Goal: Task Accomplishment & Management: Manage account settings

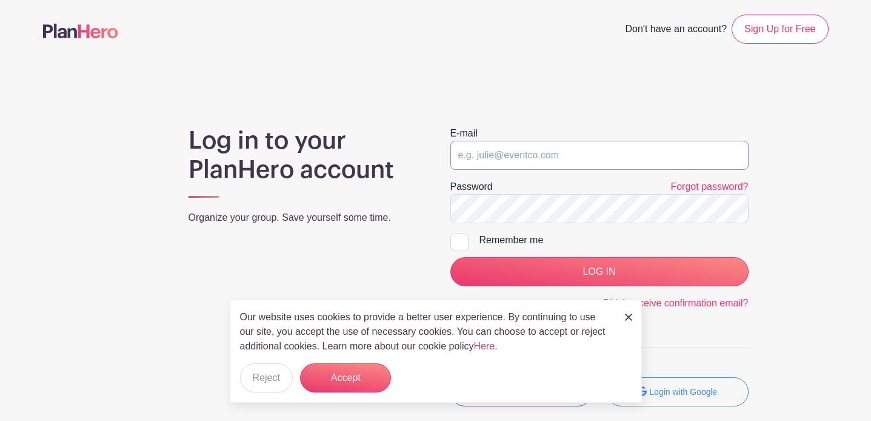
type input "[EMAIL_ADDRESS][DOMAIN_NAME]"
click at [599, 272] on input "LOG IN" at bounding box center [600, 271] width 298 height 29
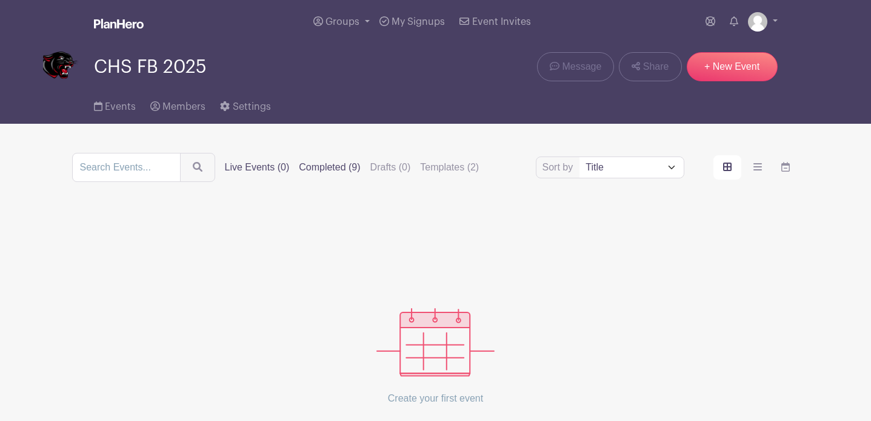
click at [347, 169] on label "Completed (9)" at bounding box center [329, 167] width 61 height 15
click at [0, 0] on input "Completed (9)" at bounding box center [0, 0] width 0 height 0
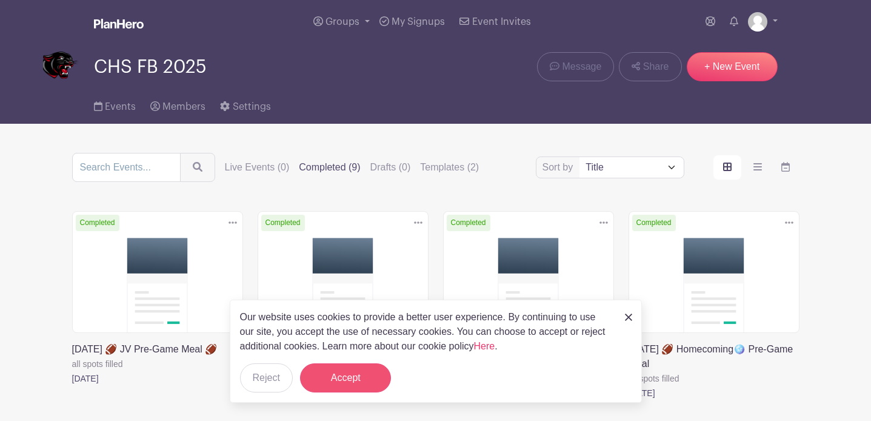
click at [362, 375] on button "Accept" at bounding box center [345, 377] width 91 height 29
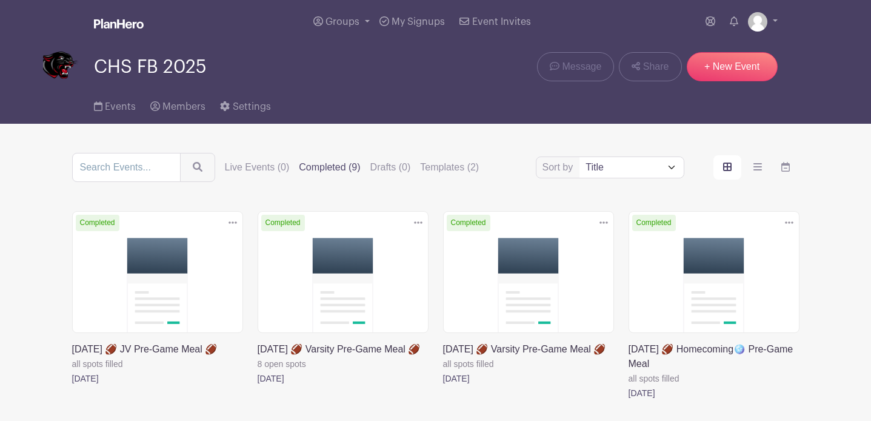
click at [258, 386] on link at bounding box center [258, 386] width 0 height 0
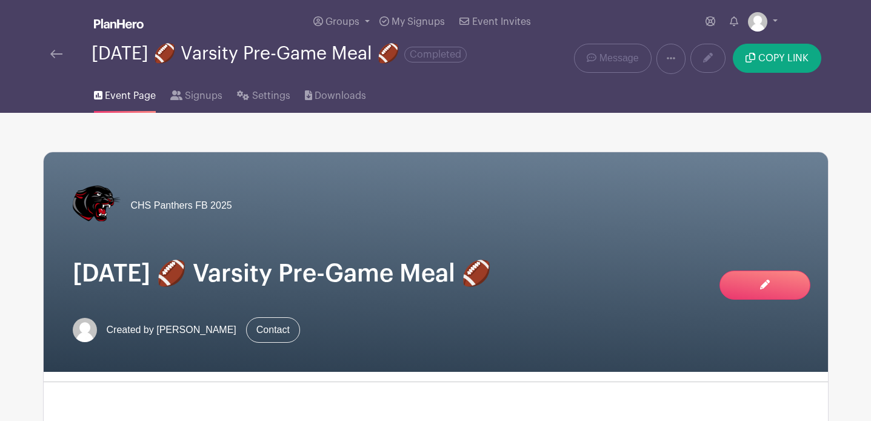
click at [679, 61] on link at bounding box center [671, 59] width 29 height 30
click at [685, 95] on link "Duplicate" at bounding box center [705, 90] width 96 height 19
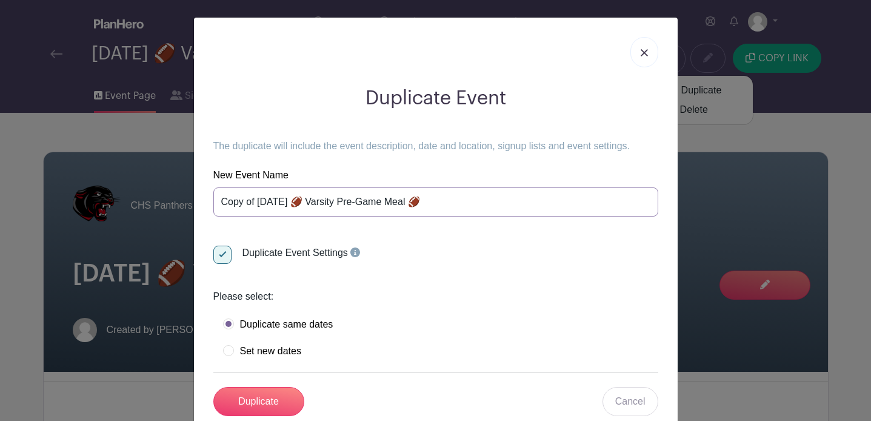
drag, startPoint x: 310, startPoint y: 201, endPoint x: 186, endPoint y: 207, distance: 124.5
click at [186, 207] on div "Duplicate Event The duplicate will include the event description, date and loca…" at bounding box center [435, 210] width 871 height 421
click at [307, 200] on input "Copy of August 29th 🏈 Varsity Pre-Game Meal 🏈" at bounding box center [435, 201] width 445 height 29
drag, startPoint x: 310, startPoint y: 200, endPoint x: 180, endPoint y: 201, distance: 129.8
click at [180, 201] on div "Duplicate Event The duplicate will include the event description, date and loca…" at bounding box center [435, 210] width 871 height 421
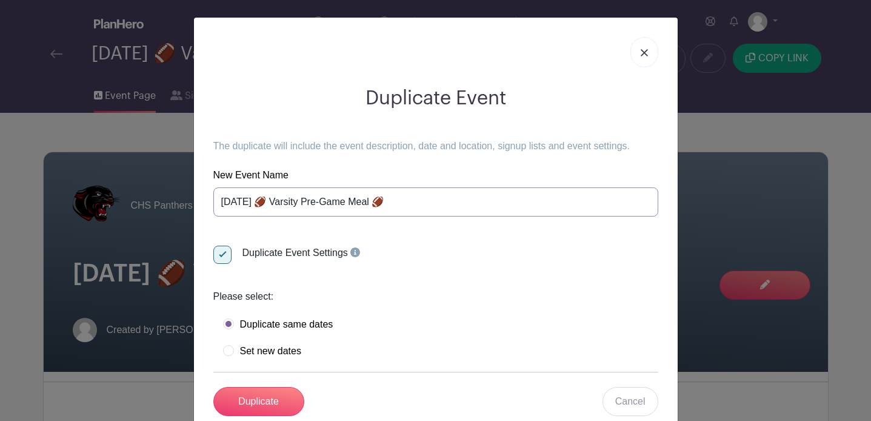
type input "October 17 🏈 Varsity Pre-Game Meal 🏈"
click at [265, 353] on label "Set new dates" at bounding box center [262, 351] width 78 height 12
radio input "true"
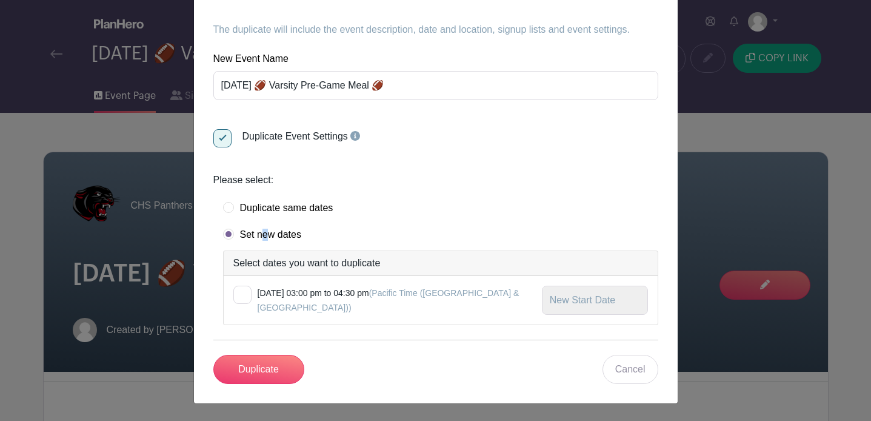
scroll to position [116, 0]
click at [241, 294] on div at bounding box center [242, 295] width 18 height 18
click at [241, 294] on input "checkbox" at bounding box center [237, 290] width 8 height 8
checkbox input "true"
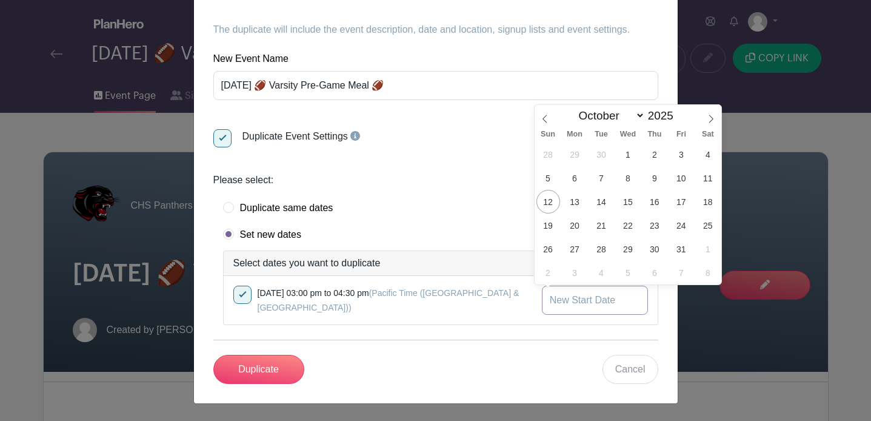
click at [591, 294] on input "text" at bounding box center [595, 300] width 106 height 29
click at [690, 200] on span "17" at bounding box center [682, 202] width 24 height 24
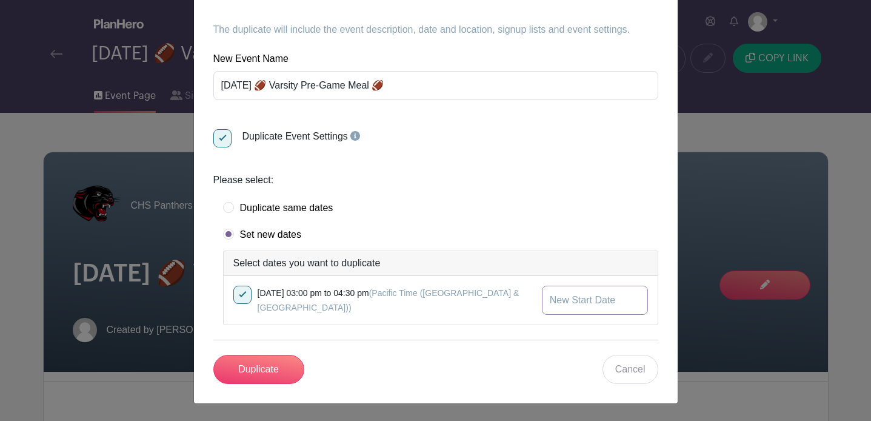
type input "Oct 17 2025"
click at [281, 374] on input "Duplicate" at bounding box center [258, 369] width 91 height 29
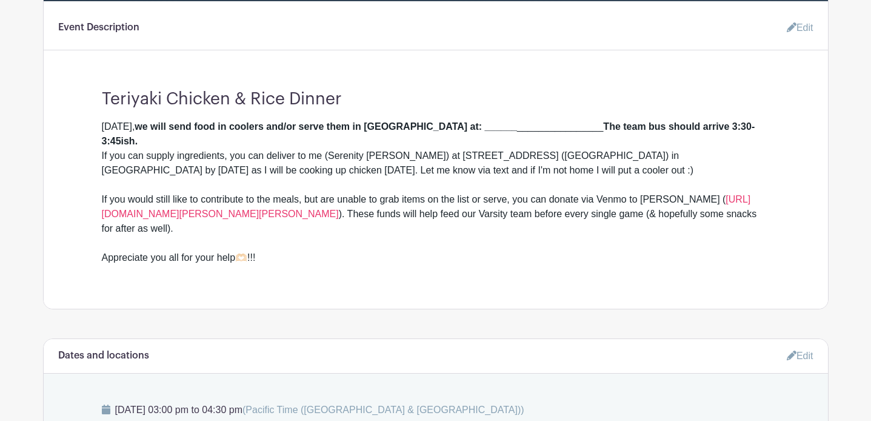
scroll to position [399, 0]
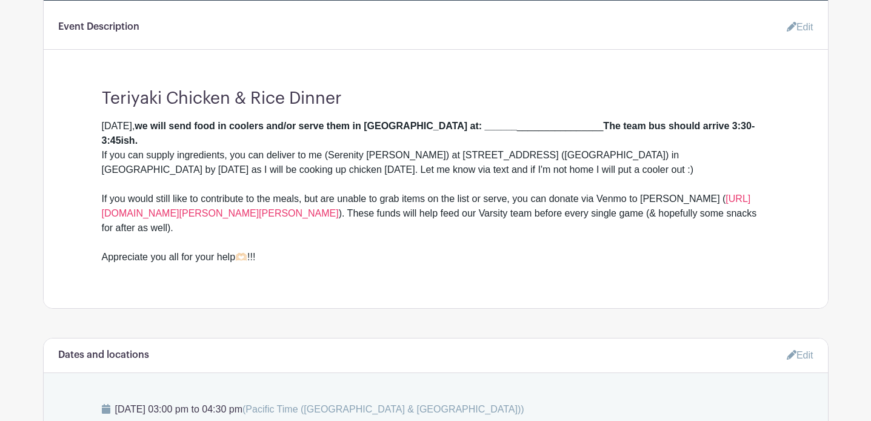
click at [792, 31] on icon at bounding box center [792, 27] width 10 height 10
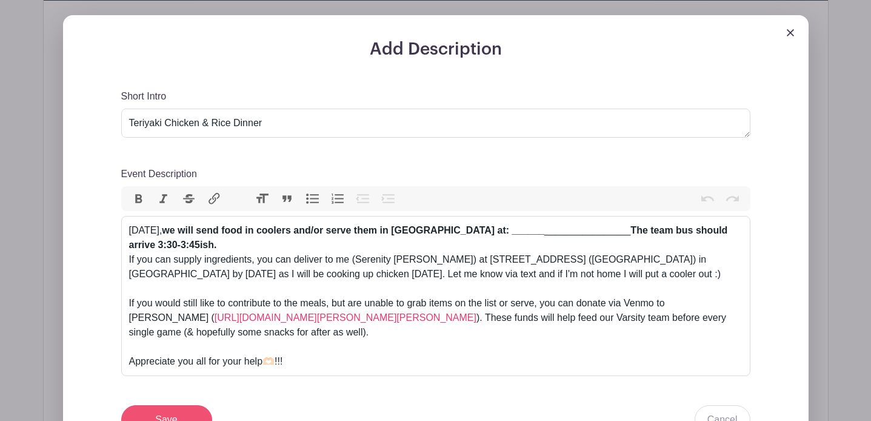
click at [198, 411] on input "Save" at bounding box center [166, 419] width 91 height 29
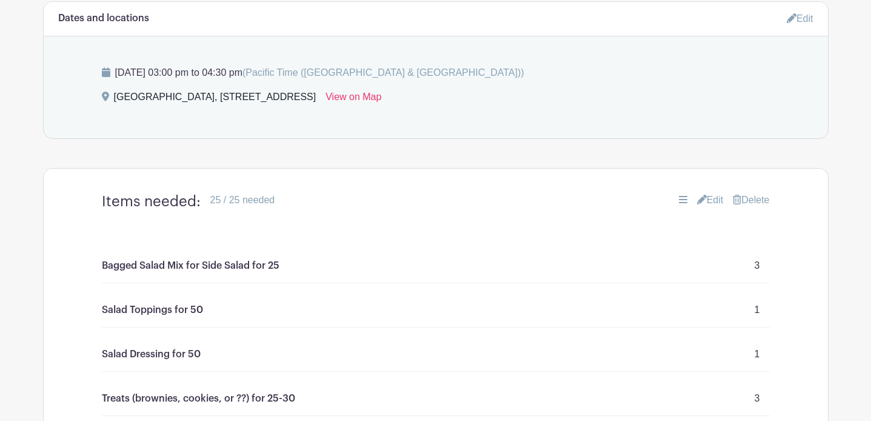
scroll to position [874, 0]
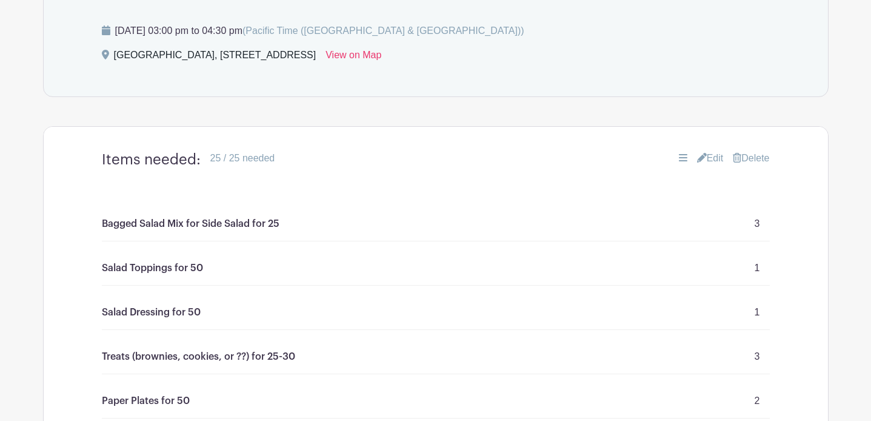
click at [711, 156] on link "Edit" at bounding box center [710, 158] width 27 height 15
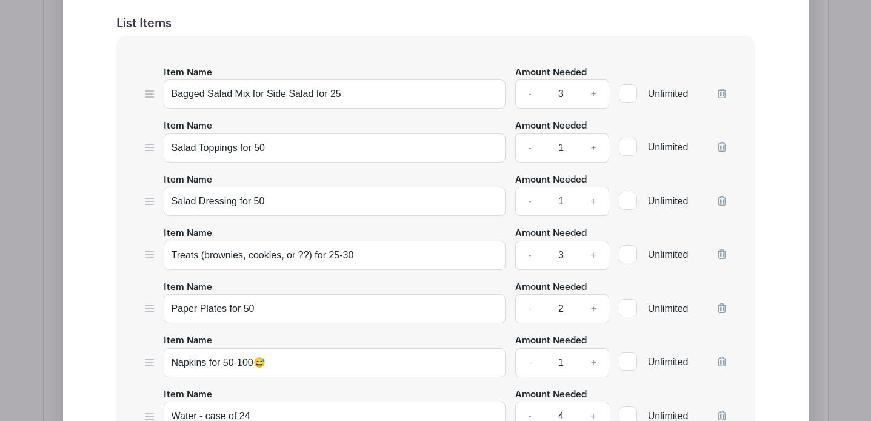
scroll to position [1238, 0]
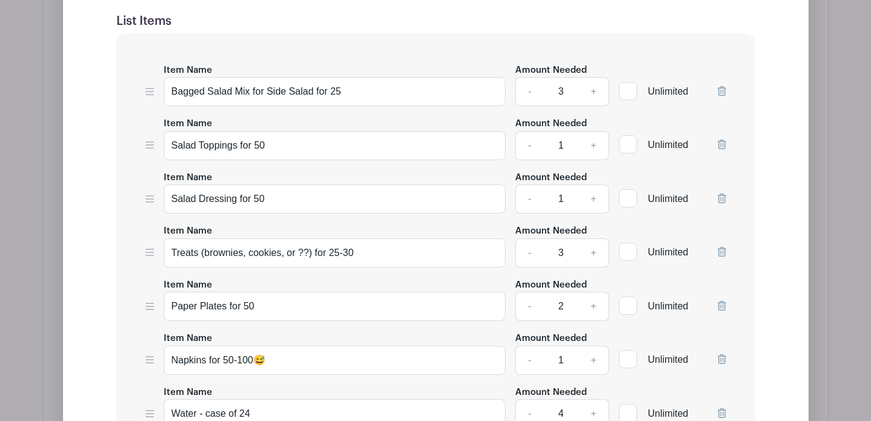
click at [722, 94] on icon at bounding box center [722, 91] width 8 height 10
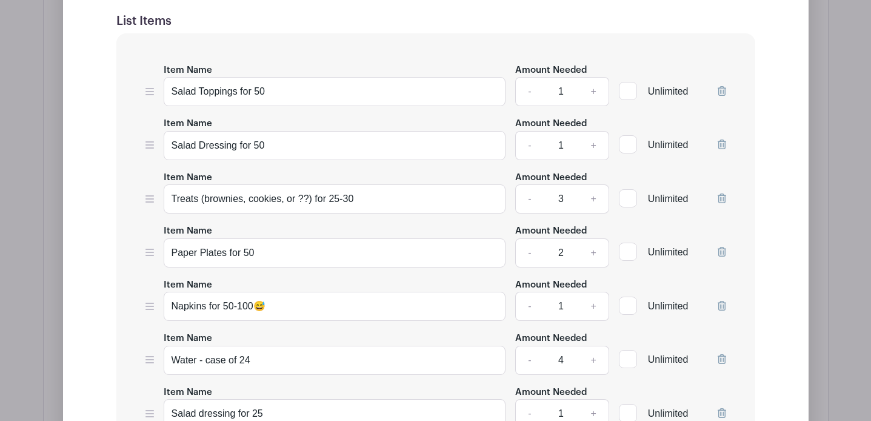
click at [722, 94] on icon at bounding box center [722, 91] width 8 height 10
click at [404, 152] on input "Paper Plates for 50" at bounding box center [335, 145] width 343 height 29
click at [376, 204] on input "Napkins for 50-100😅" at bounding box center [335, 198] width 343 height 29
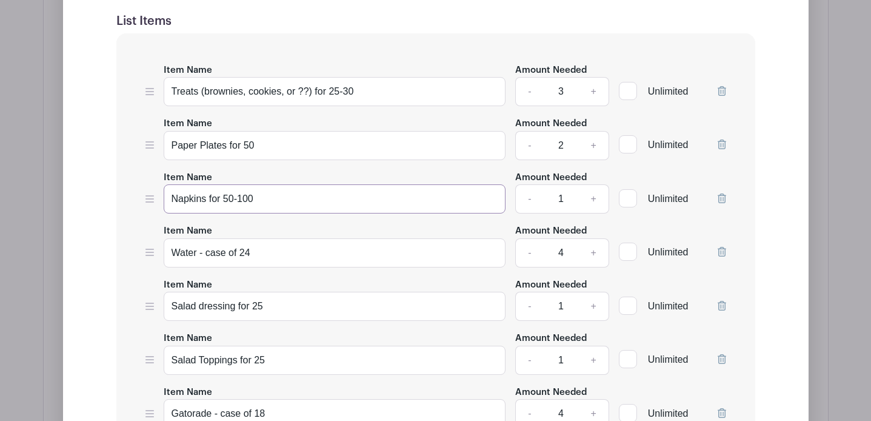
type input "Napkins for 50-100"
click at [722, 307] on icon at bounding box center [722, 306] width 8 height 10
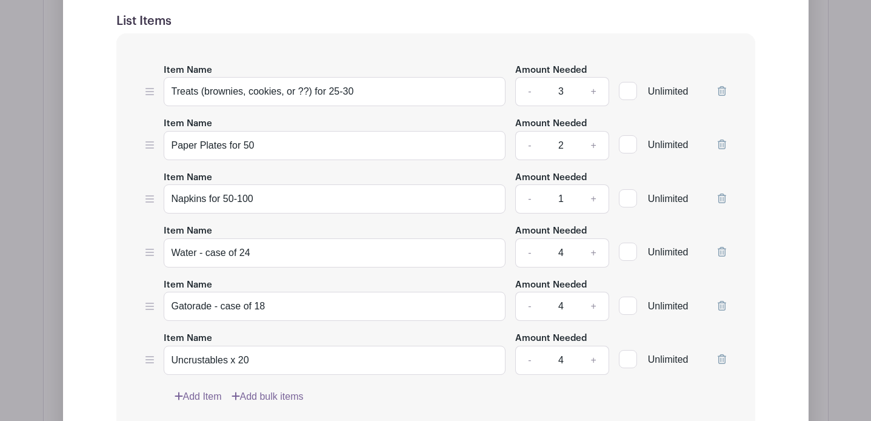
click at [722, 307] on icon at bounding box center [722, 306] width 8 height 10
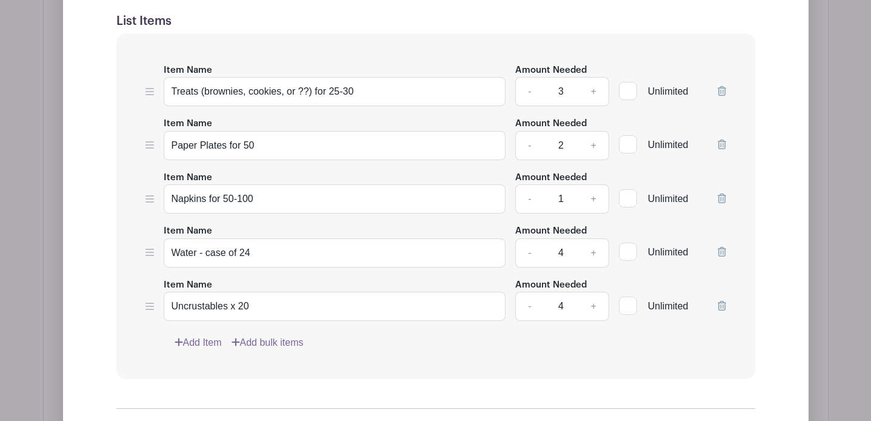
click at [722, 307] on icon at bounding box center [722, 306] width 8 height 10
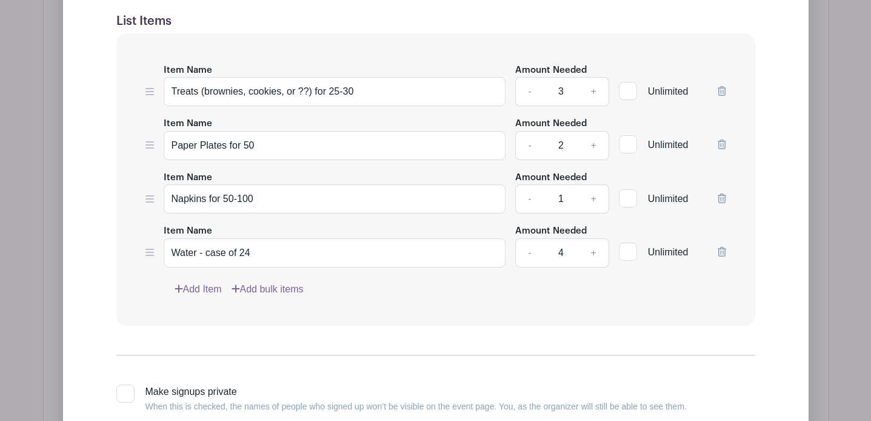
scroll to position [1234, 0]
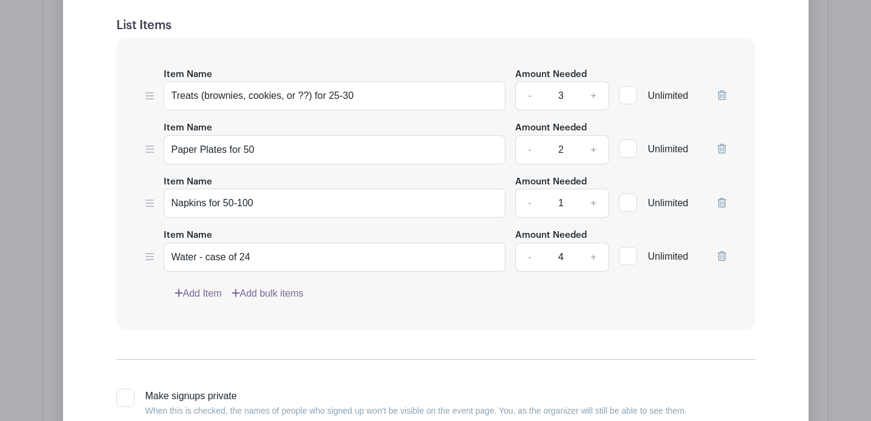
click at [215, 298] on link "Add Item" at bounding box center [198, 293] width 47 height 15
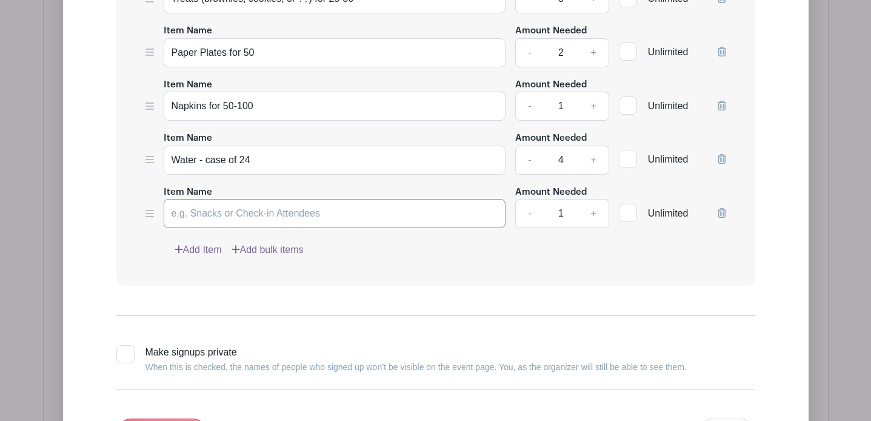
click at [213, 215] on input "Item Name" at bounding box center [335, 213] width 343 height 29
type input "Cooked Rice for 25"
click at [596, 216] on link "+" at bounding box center [594, 213] width 30 height 29
type input "3"
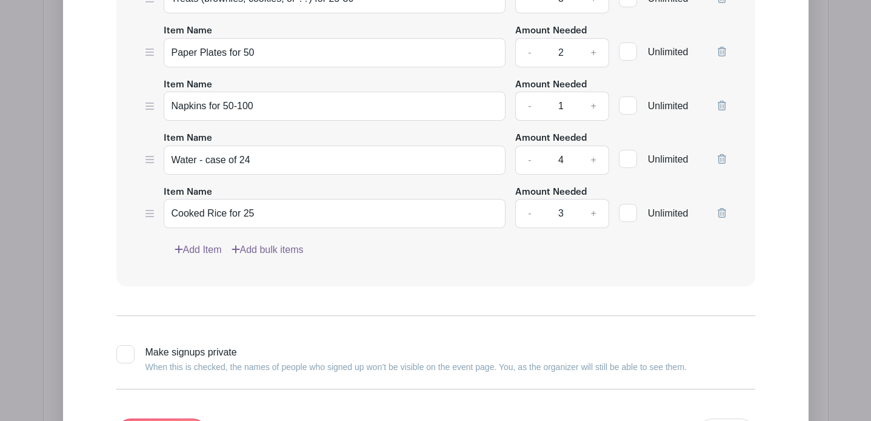
click at [212, 252] on link "Add Item" at bounding box center [198, 250] width 47 height 15
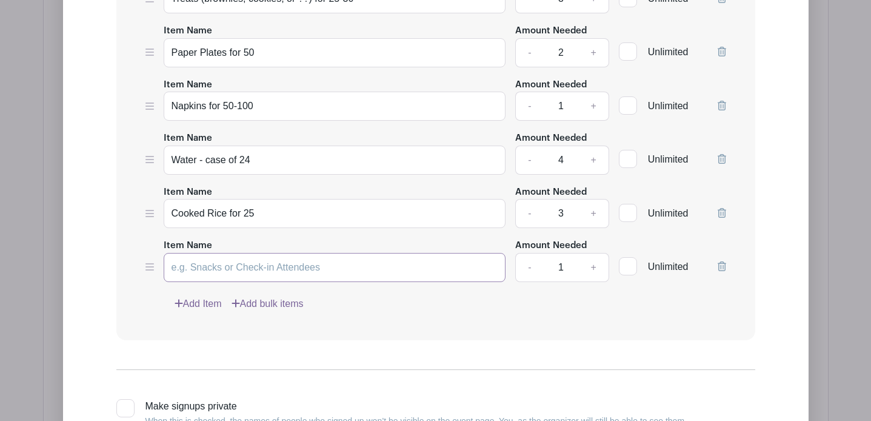
click at [274, 272] on input "Item Name" at bounding box center [335, 267] width 343 height 29
type input "Macaroni salad for 20"
click at [593, 270] on link "+" at bounding box center [594, 267] width 30 height 29
type input "3"
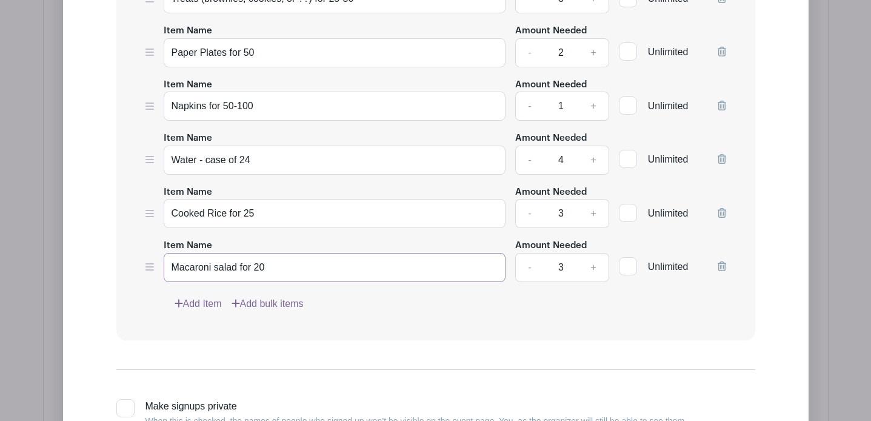
click at [280, 274] on input "Macaroni salad for 20" at bounding box center [335, 267] width 343 height 29
type input "Macaroni salad for 25"
click at [196, 307] on link "Add Item" at bounding box center [198, 304] width 47 height 15
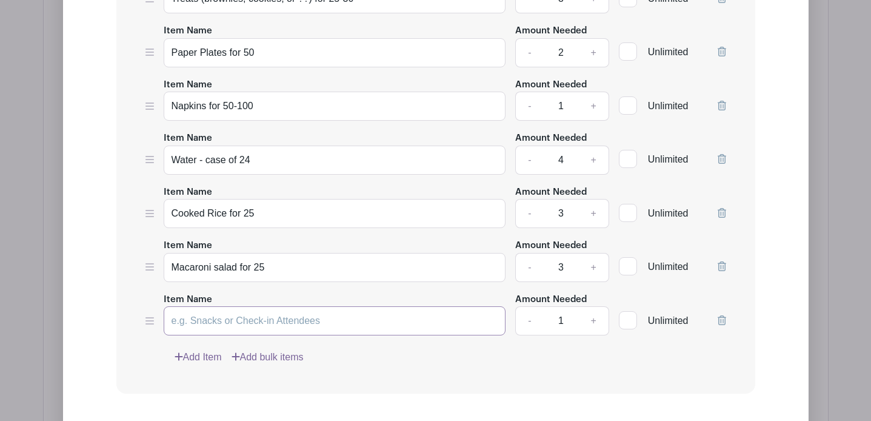
click at [243, 326] on input "Item Name" at bounding box center [335, 320] width 343 height 29
type input "Mandarin Oranges/Little cuties bag"
click at [589, 327] on link "+" at bounding box center [594, 320] width 30 height 29
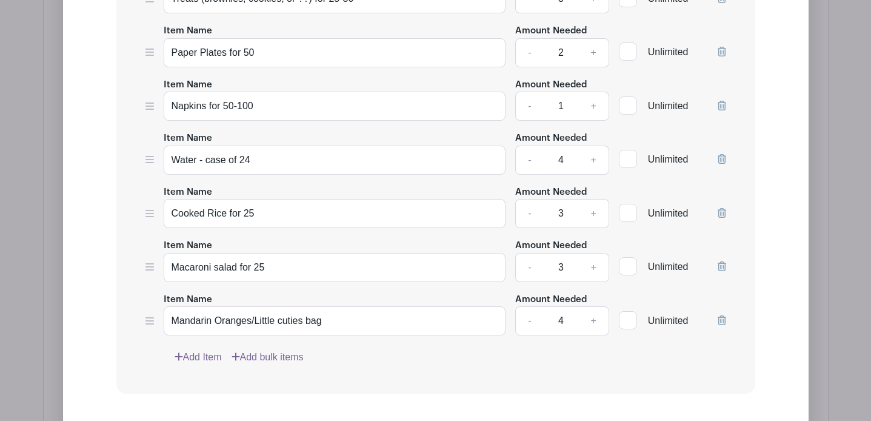
click at [589, 327] on link "+" at bounding box center [594, 320] width 30 height 29
type input "5"
click at [281, 324] on input "Mandarin Oranges/Little cuties bag" at bounding box center [335, 320] width 343 height 29
click at [296, 323] on input "Mandarin Oranges/Cuties bag" at bounding box center [335, 320] width 343 height 29
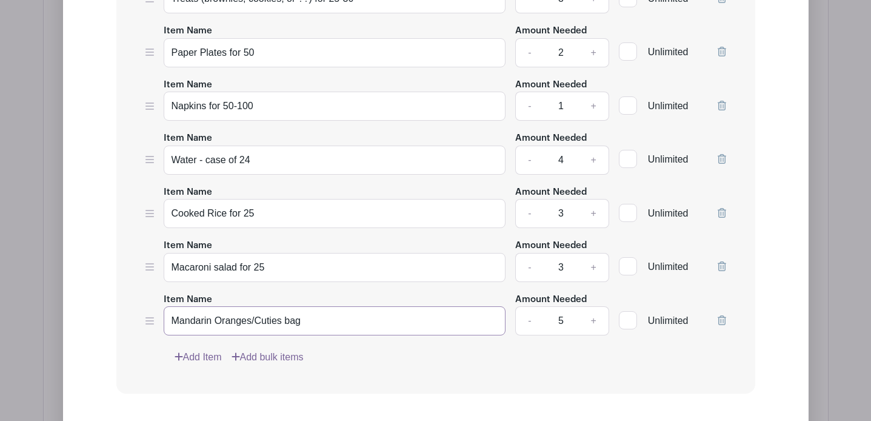
click at [383, 321] on input "Mandarin Oranges/Cuties bag" at bounding box center [335, 320] width 343 height 29
click at [288, 327] on input "Mandarin Oranges/Cuties bag" at bounding box center [335, 320] width 343 height 29
click at [352, 324] on input "Mandarin Oranges/Cuties (whole bag" at bounding box center [335, 320] width 343 height 29
type input "Mandarin Oranges/Cuties (whole bag)"
click at [428, 349] on div "Item Name Bagged Salad Mix for Side Salad for 25 Amount Needed - 3 + Unlimited …" at bounding box center [435, 168] width 639 height 454
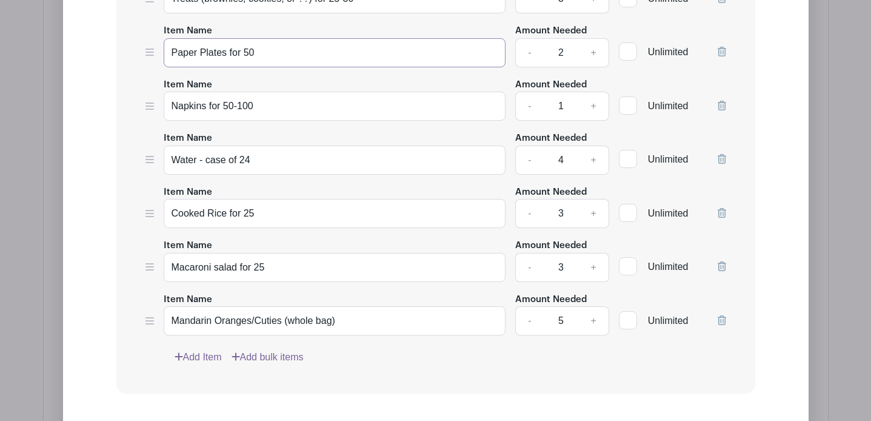
click at [278, 53] on input "Paper Plates for 50" at bounding box center [335, 52] width 343 height 29
click at [349, 53] on input "Paper Plates for 25" at bounding box center [335, 52] width 343 height 29
type input "Paper Plates for 75"
click at [530, 53] on link "-" at bounding box center [529, 52] width 28 height 29
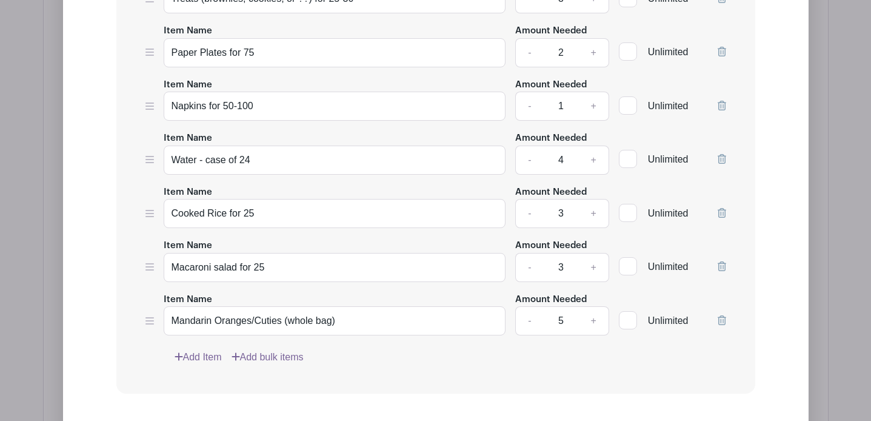
type input "1"
click at [350, 114] on input "Napkins for 50-100" at bounding box center [335, 106] width 343 height 29
drag, startPoint x: 223, startPoint y: 106, endPoint x: 369, endPoint y: 108, distance: 146.2
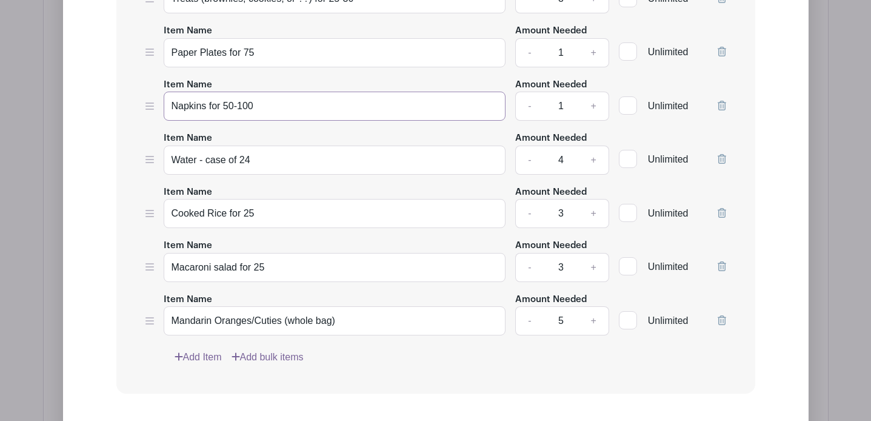
click at [369, 108] on input "Napkins for 50-100" at bounding box center [335, 106] width 343 height 29
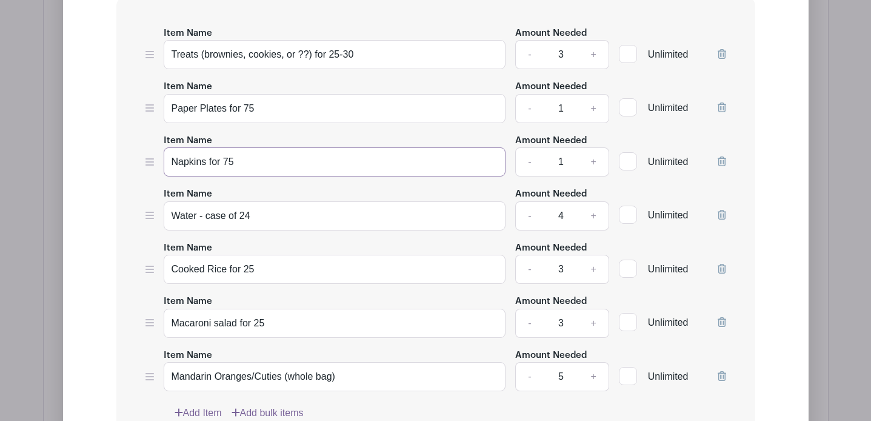
scroll to position [1168, 0]
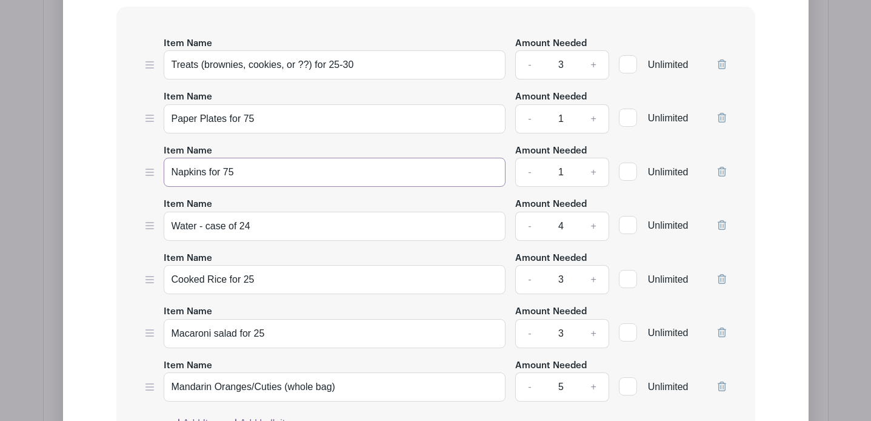
type input "Napkins for 75"
click at [411, 65] on input "Treats (brownies, cookies, or ??) for 25-30" at bounding box center [335, 64] width 343 height 29
drag, startPoint x: 312, startPoint y: 65, endPoint x: 200, endPoint y: 68, distance: 111.6
click at [200, 68] on input "Treats (brownies, cookies, or ??) for 25-30" at bounding box center [335, 64] width 343 height 29
click at [326, 75] on input "Treats for 25-30" at bounding box center [335, 64] width 343 height 29
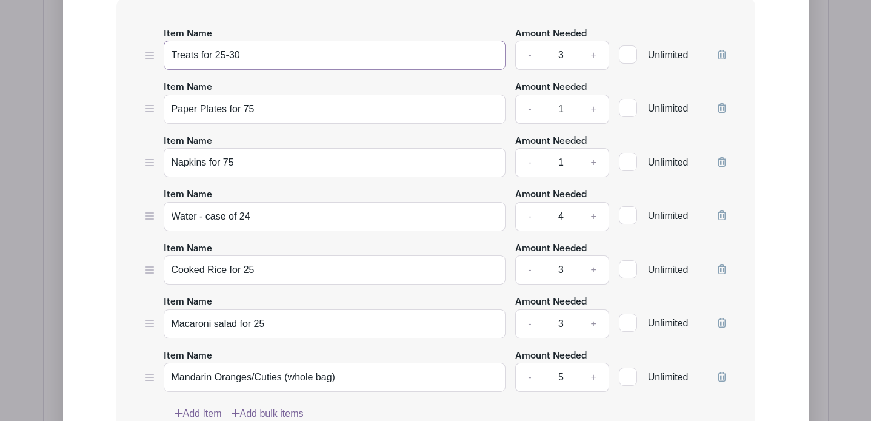
scroll to position [1177, 0]
type input "Treats for 25-30"
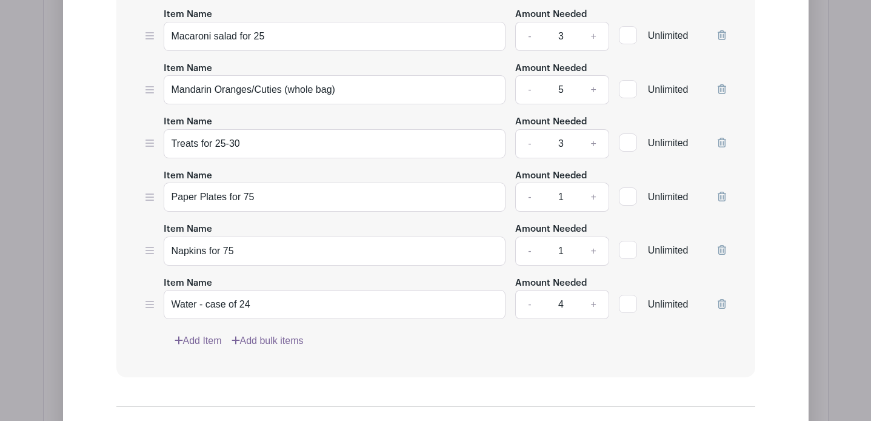
scroll to position [1252, 0]
click at [528, 309] on link "-" at bounding box center [529, 303] width 28 height 29
type input "3"
click at [352, 315] on input "Water - case of 24" at bounding box center [335, 303] width 343 height 29
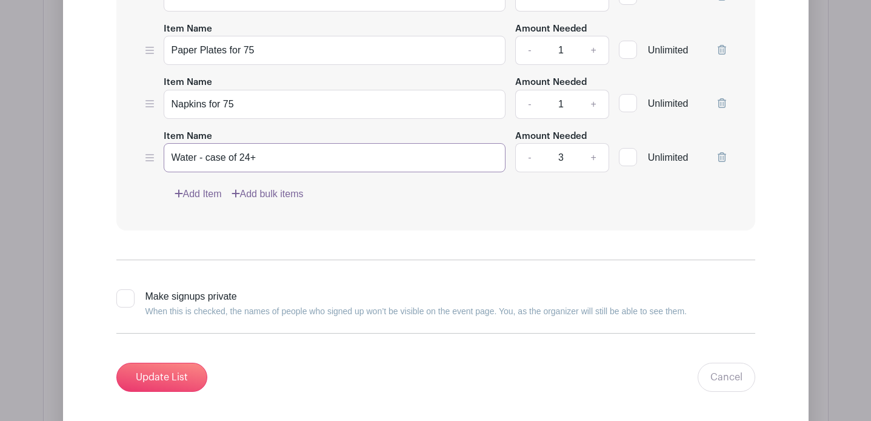
scroll to position [1431, 0]
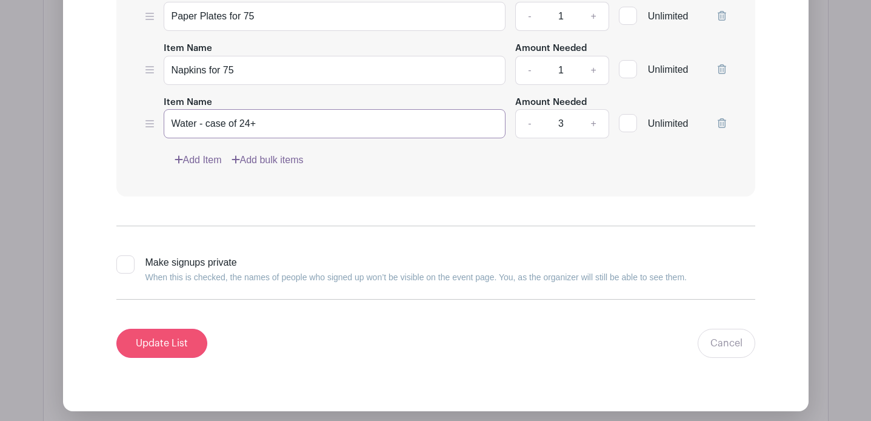
type input "Water - case of 24+"
click at [171, 347] on input "Update List" at bounding box center [161, 343] width 91 height 29
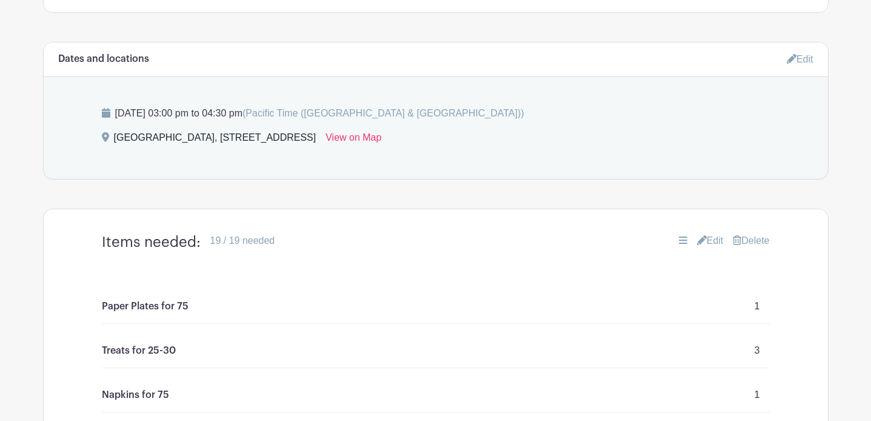
scroll to position [694, 0]
click at [784, 61] on div "Dates and locations Edit" at bounding box center [436, 60] width 785 height 35
click at [793, 61] on icon at bounding box center [792, 60] width 10 height 10
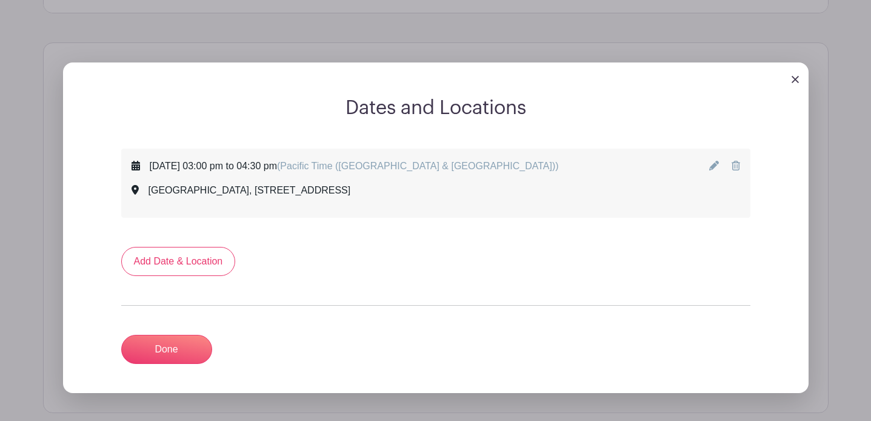
click at [717, 165] on icon at bounding box center [715, 166] width 10 height 10
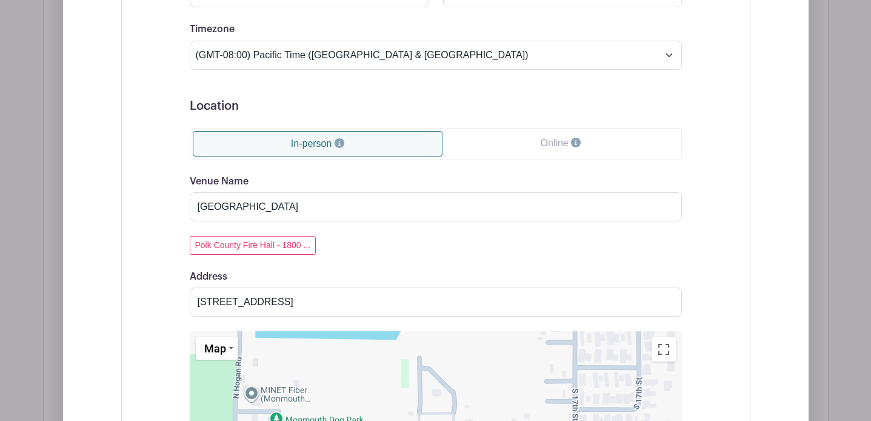
scroll to position [1058, 0]
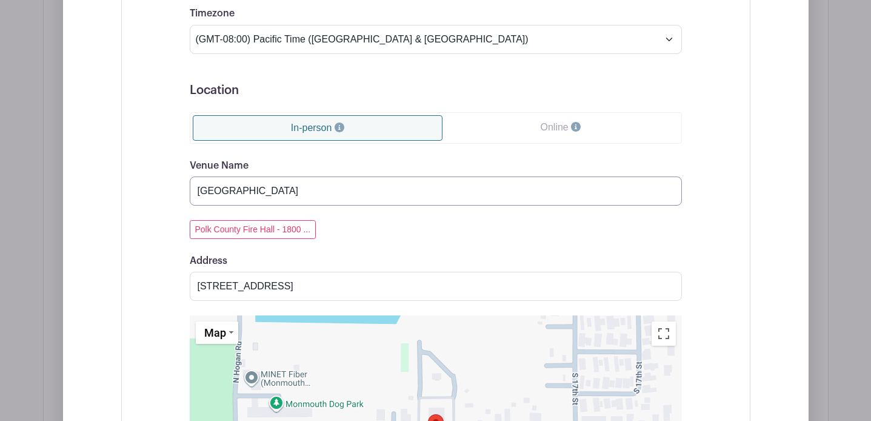
click at [443, 200] on input "Polk County Fire Hall" at bounding box center [436, 190] width 492 height 29
type input "Central High School Team Room"
click at [666, 290] on input "1800 Monmouth St, Independence, OR 97351, USA" at bounding box center [436, 286] width 492 height 29
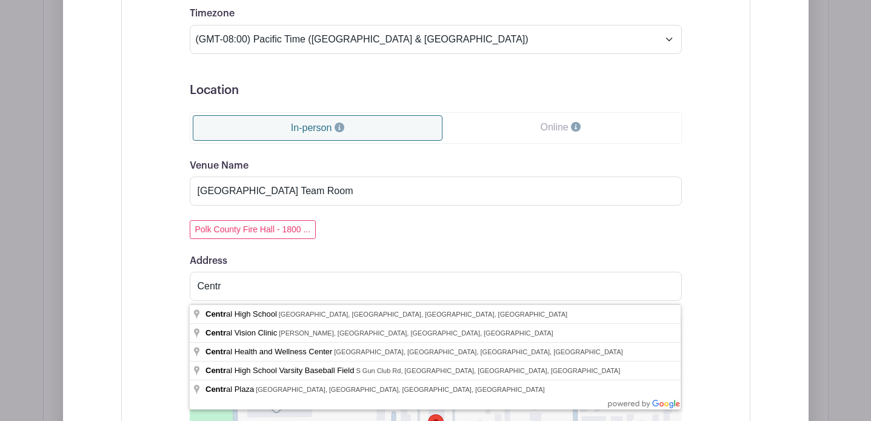
type input "Central High School, Monmouth Street, Independence, OR, USA"
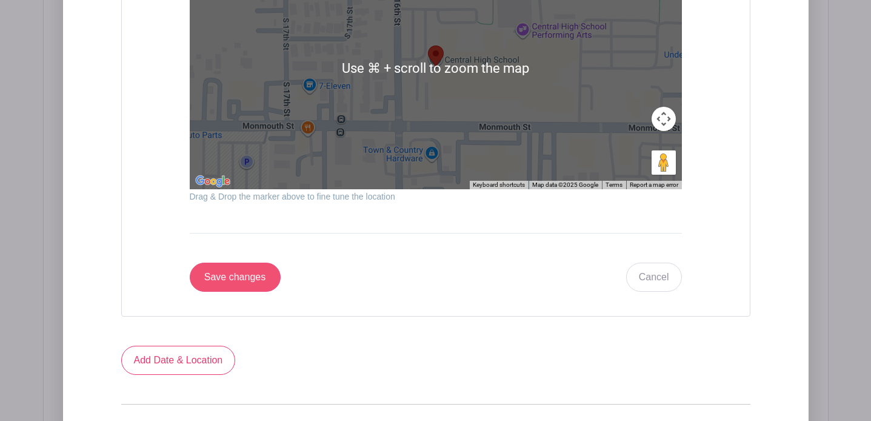
click at [263, 281] on input "Save changes" at bounding box center [235, 277] width 91 height 29
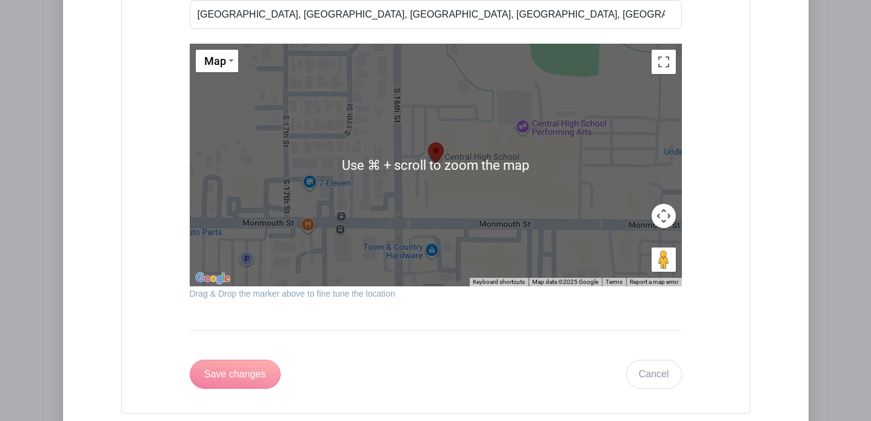
scroll to position [910, 0]
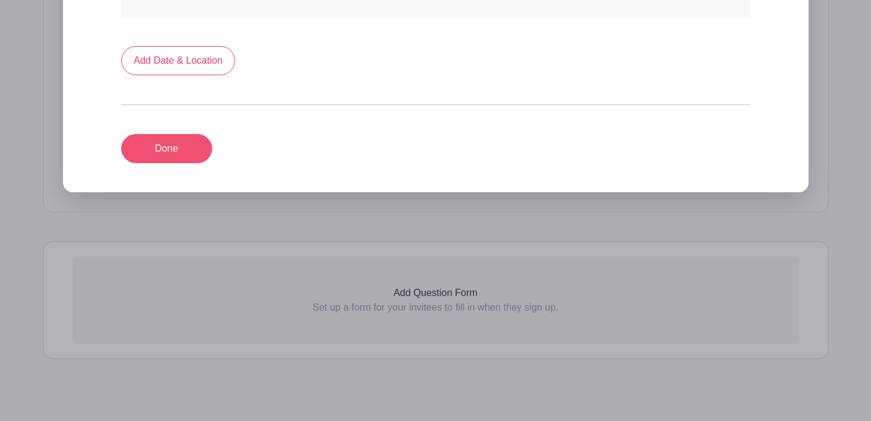
click at [198, 135] on link "Done" at bounding box center [166, 148] width 91 height 29
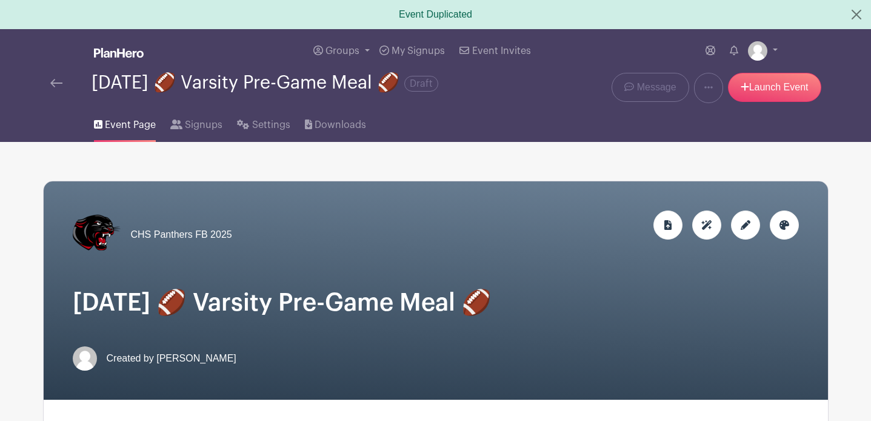
scroll to position [0, 0]
click at [60, 86] on img at bounding box center [56, 83] width 12 height 8
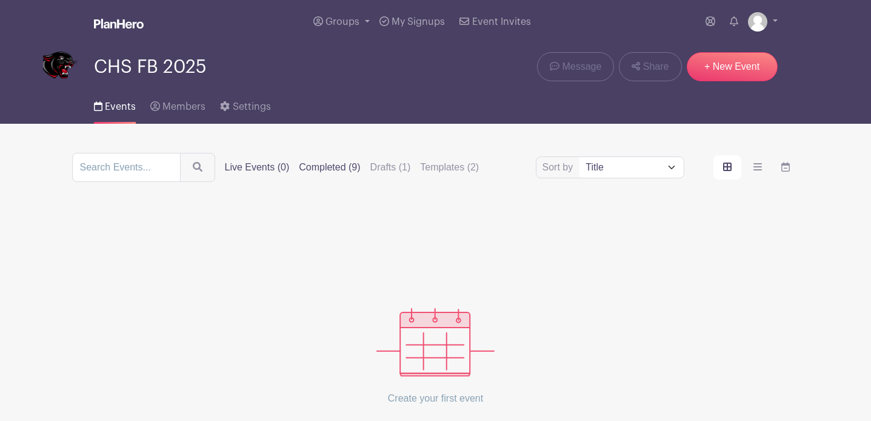
click at [353, 170] on label "Completed (9)" at bounding box center [329, 167] width 61 height 15
click at [0, 0] on input "Completed (9)" at bounding box center [0, 0] width 0 height 0
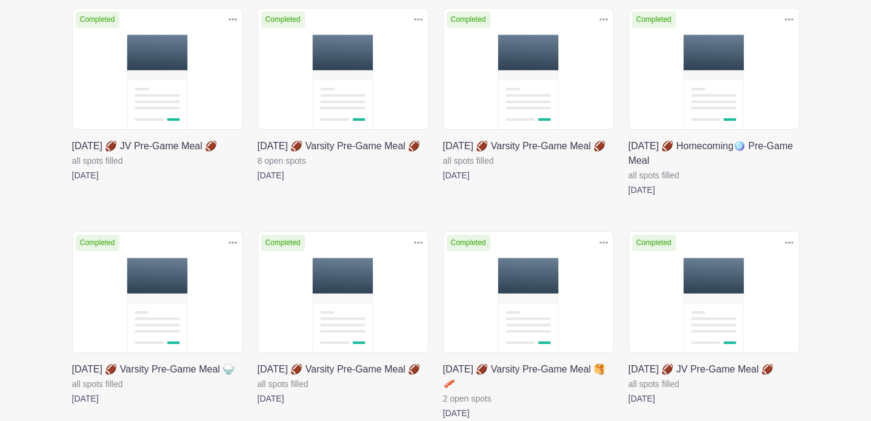
scroll to position [210, 0]
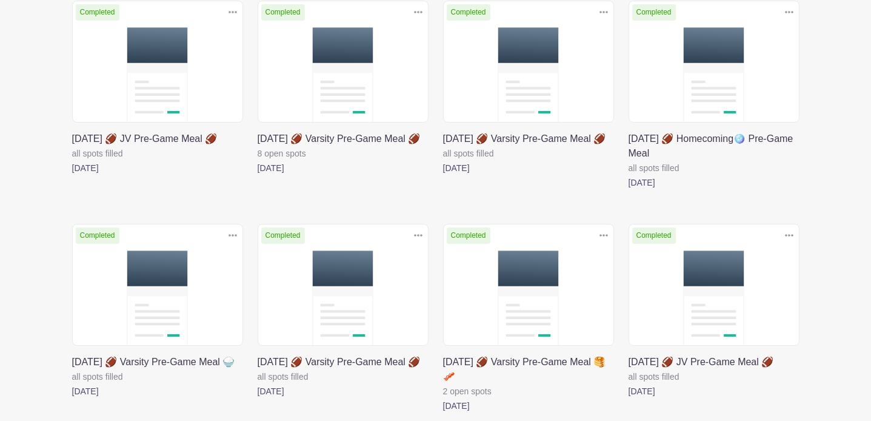
click at [629, 190] on link at bounding box center [629, 190] width 0 height 0
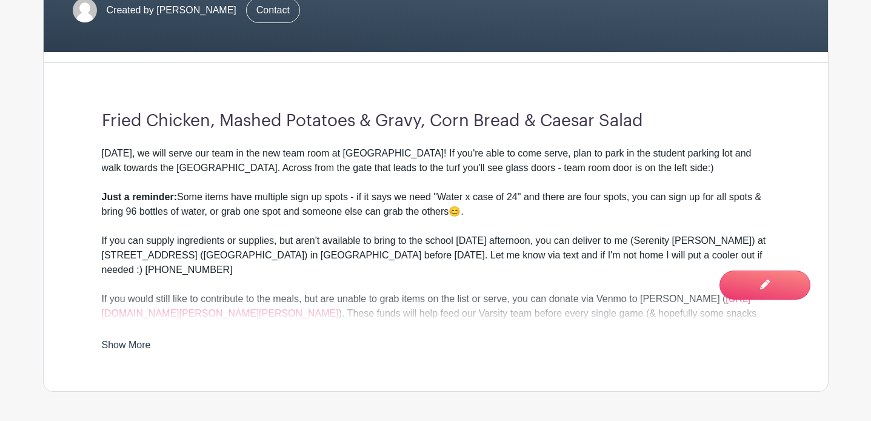
scroll to position [374, 0]
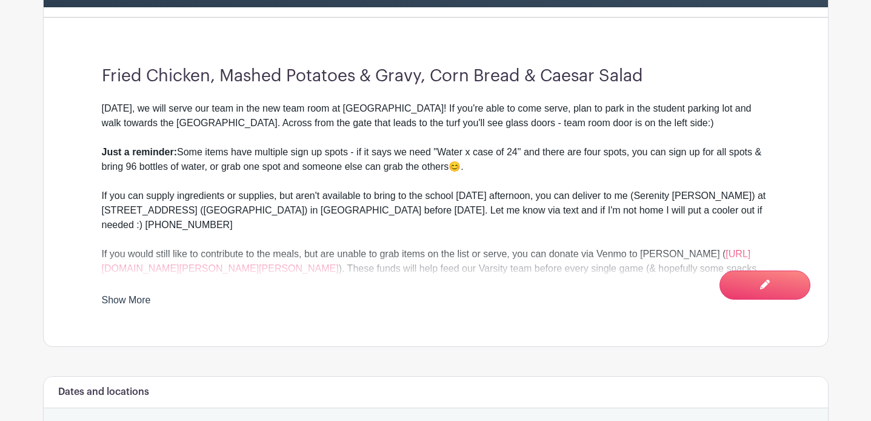
click at [137, 301] on link "Show More" at bounding box center [126, 302] width 49 height 15
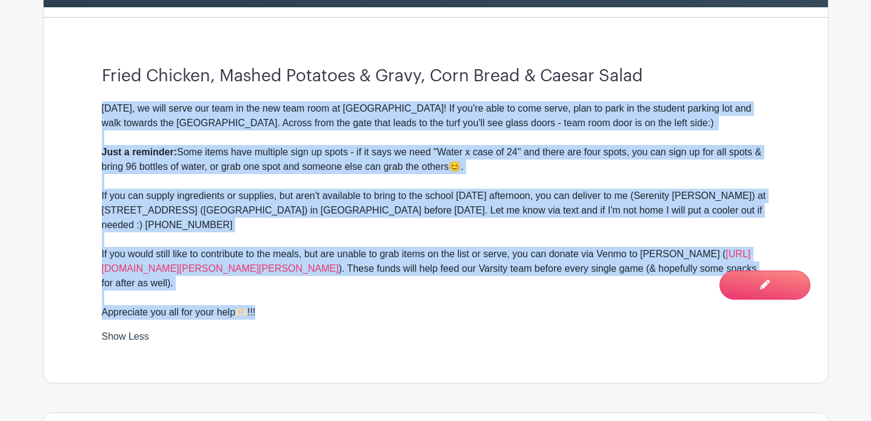
drag, startPoint x: 99, startPoint y: 107, endPoint x: 327, endPoint y: 292, distance: 293.6
click at [327, 292] on div "Fried Chicken, Mashed Potatoes & Gravy, Corn Bread & Caesar Salad This Friday, …" at bounding box center [436, 204] width 727 height 355
copy div "This Friday, we will serve our team in the new team room at CHS! If you're able…"
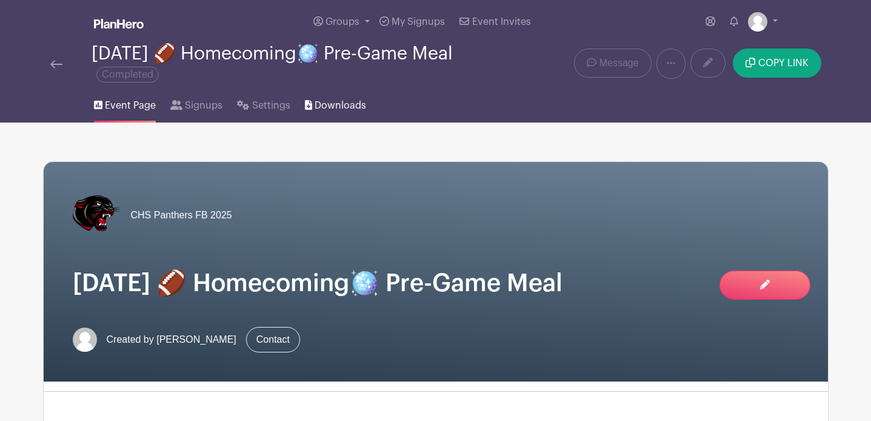
scroll to position [0, 0]
click at [59, 64] on img at bounding box center [56, 64] width 12 height 8
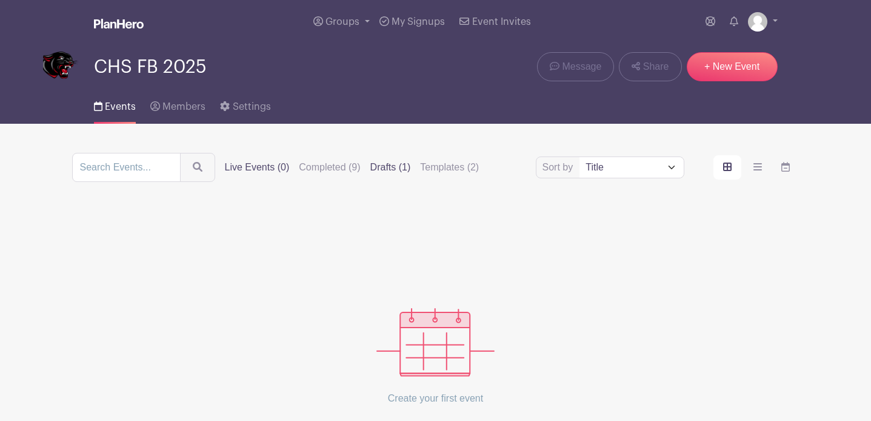
click at [392, 170] on label "Drafts (1)" at bounding box center [391, 167] width 41 height 15
click at [0, 0] on input "Drafts (1)" at bounding box center [0, 0] width 0 height 0
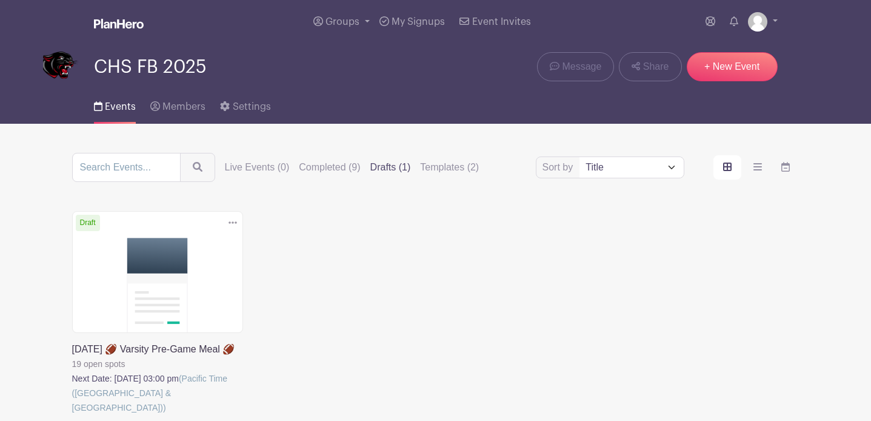
click at [72, 415] on link at bounding box center [72, 415] width 0 height 0
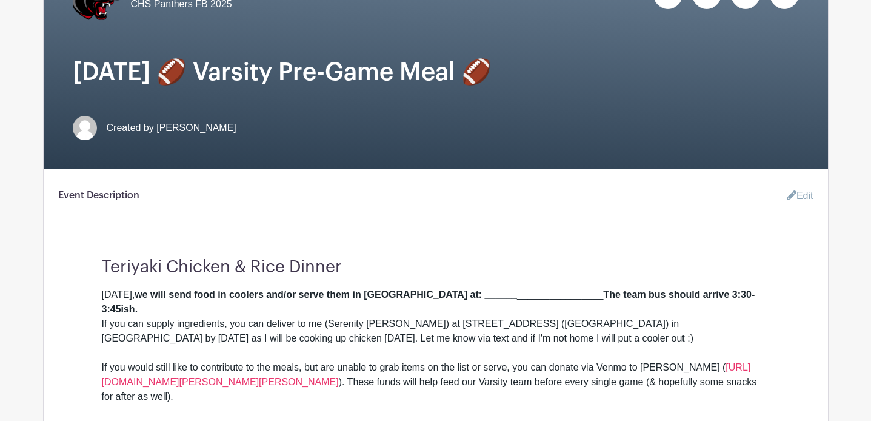
scroll to position [358, 0]
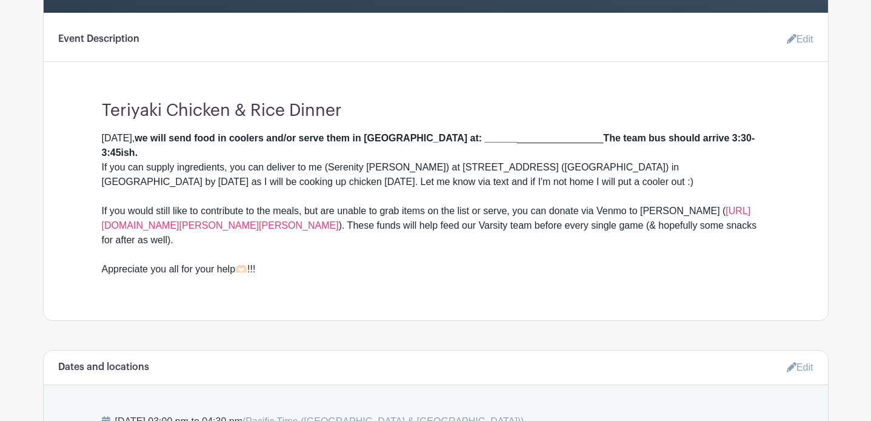
click at [790, 41] on icon at bounding box center [792, 39] width 10 height 10
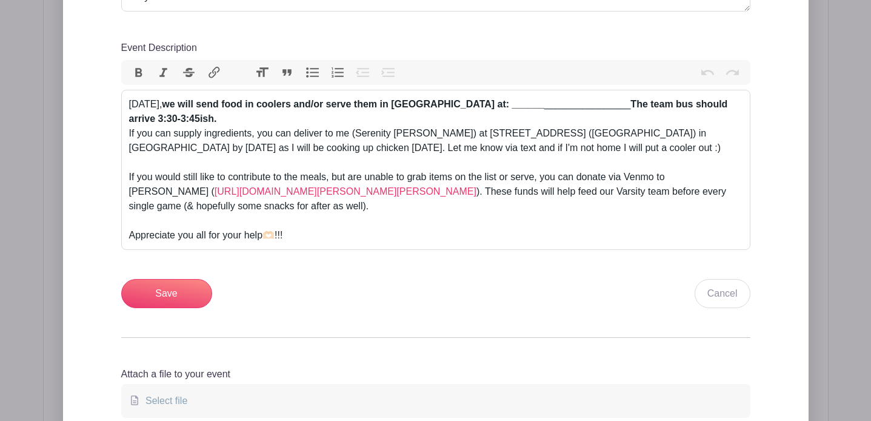
scroll to position [495, 0]
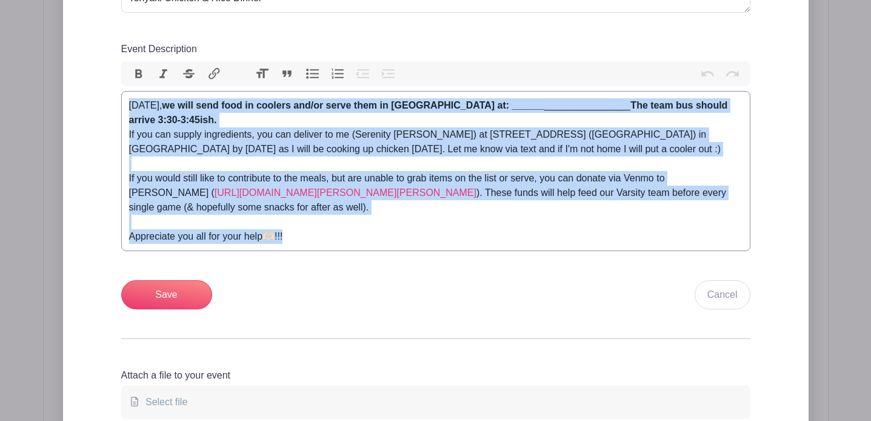
drag, startPoint x: 128, startPoint y: 104, endPoint x: 351, endPoint y: 302, distance: 297.7
click at [351, 302] on div "Short Intro Teriyaki Chicken & Rice Dinner Event Description Bold Italic Strike…" at bounding box center [435, 137] width 629 height 346
paste trix-editor "This Friday, we will serve our team in the new team room at CHS! If you're able…"
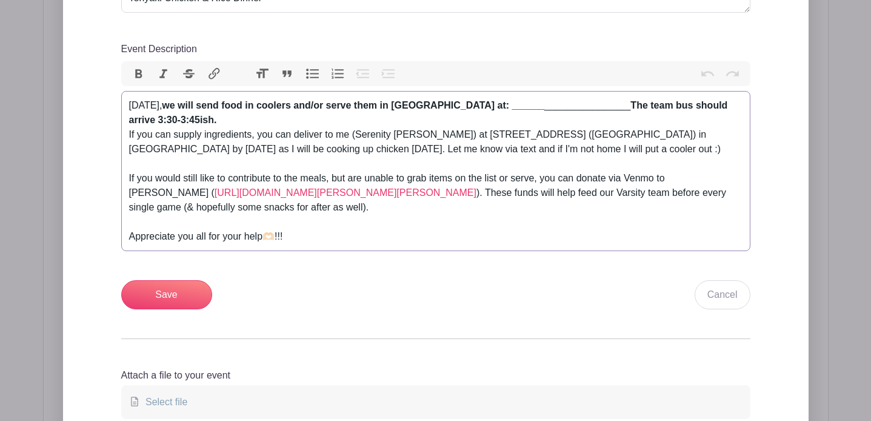
type trix-editor "<div>This Friday, we will serve our team in the new team room at CHS! If you're…"
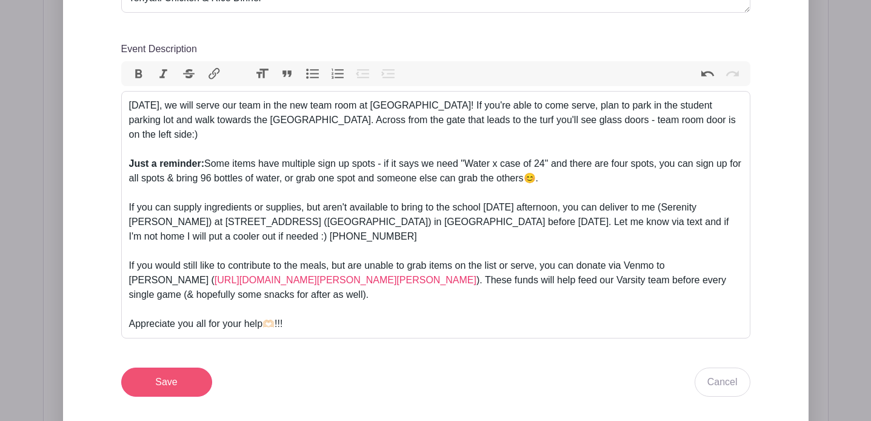
click at [195, 368] on input "Save" at bounding box center [166, 382] width 91 height 29
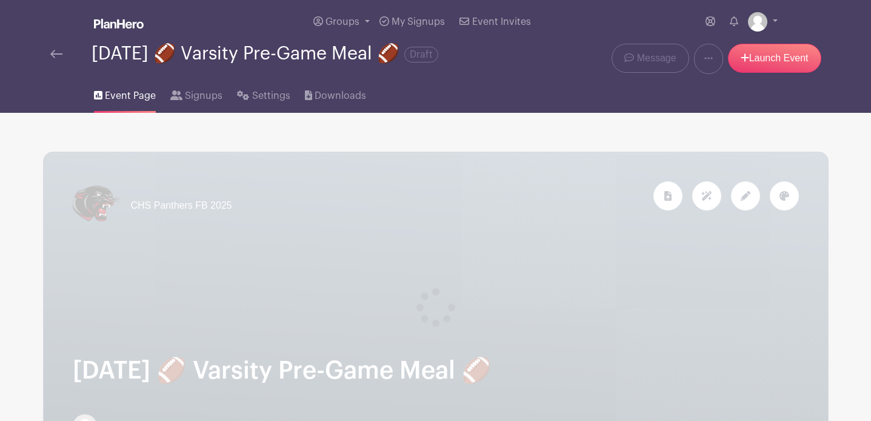
scroll to position [0, 0]
click at [56, 56] on img at bounding box center [56, 54] width 12 height 8
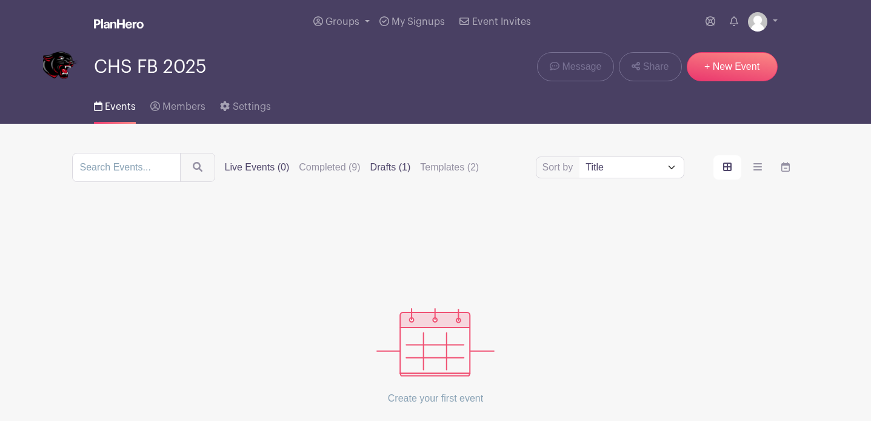
click at [411, 169] on label "Drafts (1)" at bounding box center [391, 167] width 41 height 15
click at [0, 0] on input "Drafts (1)" at bounding box center [0, 0] width 0 height 0
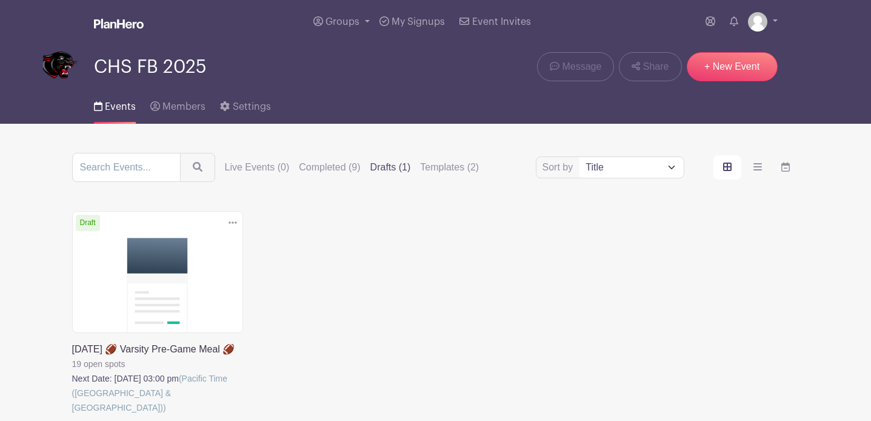
click at [72, 415] on link at bounding box center [72, 415] width 0 height 0
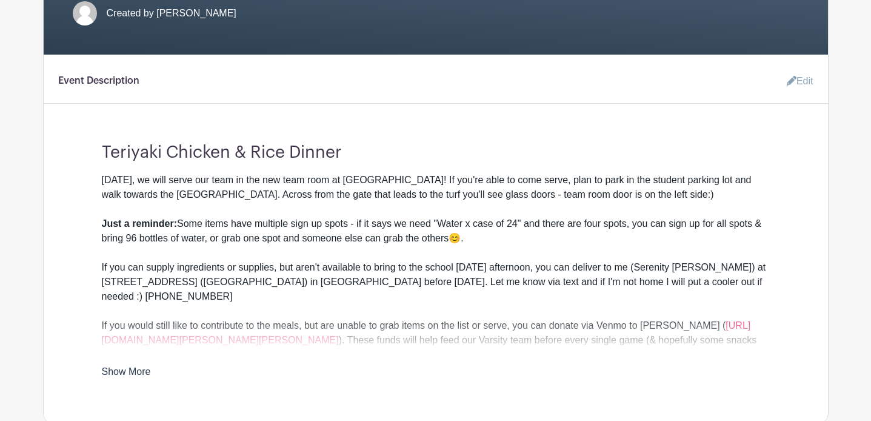
scroll to position [315, 0]
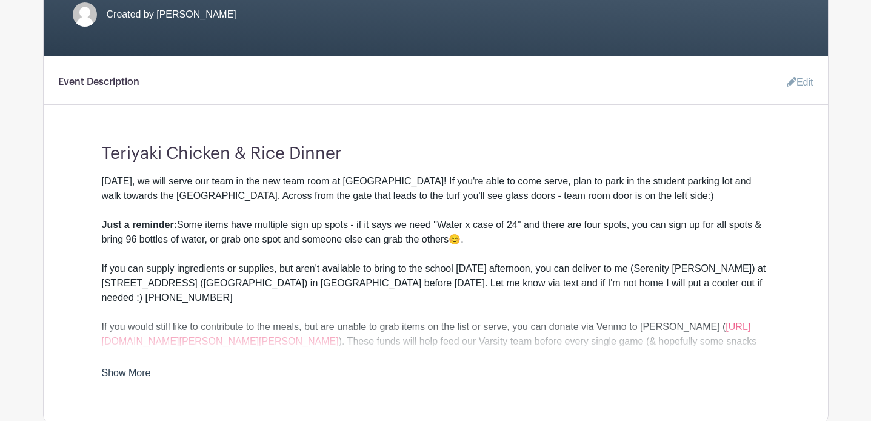
click at [794, 84] on link "Edit" at bounding box center [795, 82] width 36 height 24
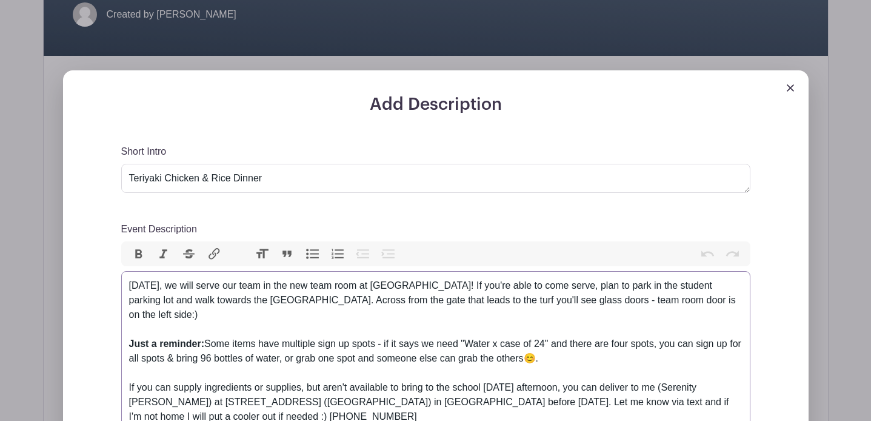
click at [315, 286] on div "This Friday, we will serve our team in the new team room at CHS! If you're able…" at bounding box center [436, 380] width 614 height 204
click at [390, 284] on div "This Friday, we will serve our team in the team room at CHS! If you're able to …" at bounding box center [436, 380] width 614 height 204
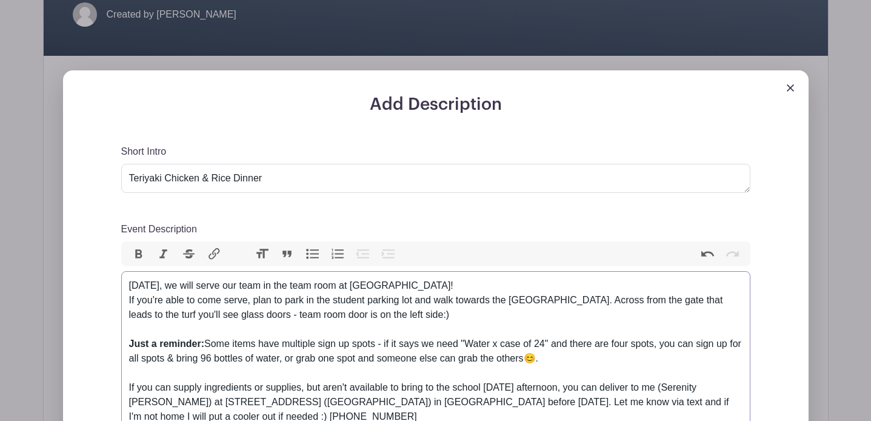
type trix-editor "<div>This Friday, we will serve our team in the team room at CHS!<br><br>&nbsp;…"
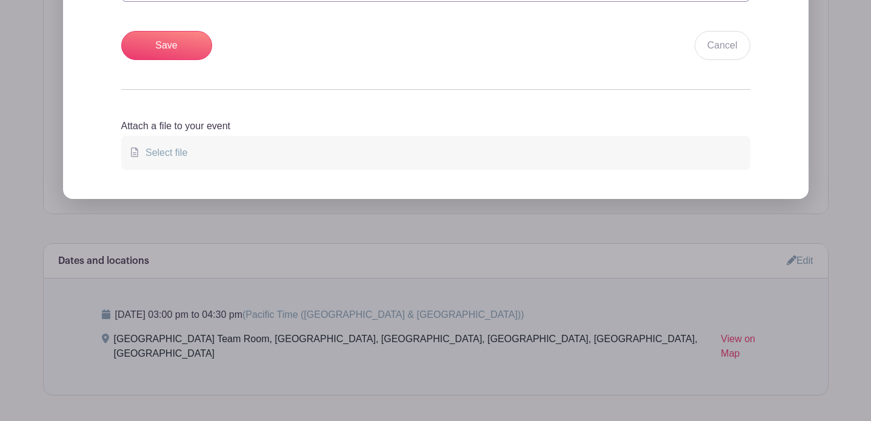
scroll to position [846, 0]
click at [188, 49] on input "Save" at bounding box center [166, 45] width 91 height 29
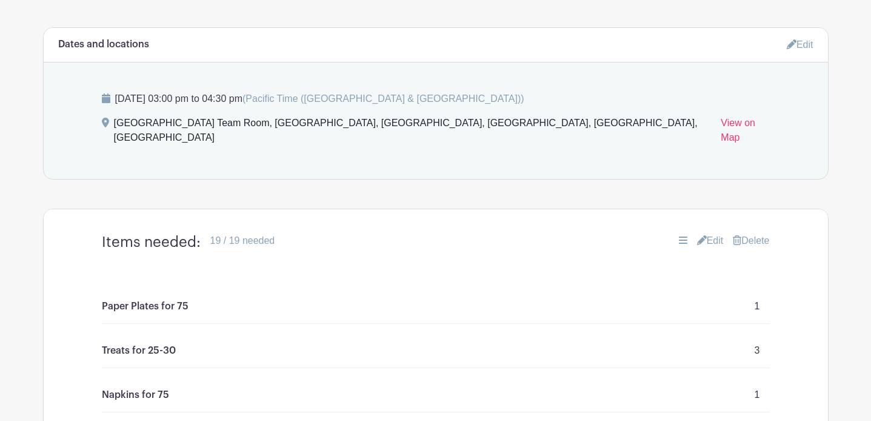
scroll to position [747, 0]
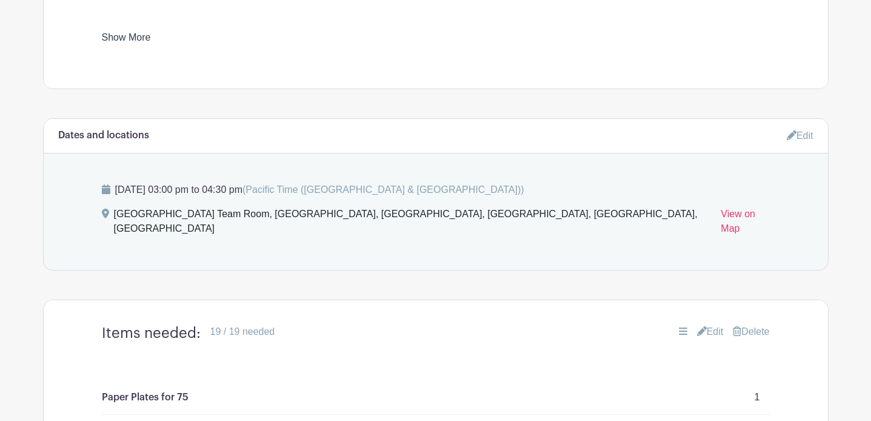
click at [790, 133] on icon at bounding box center [792, 135] width 10 height 10
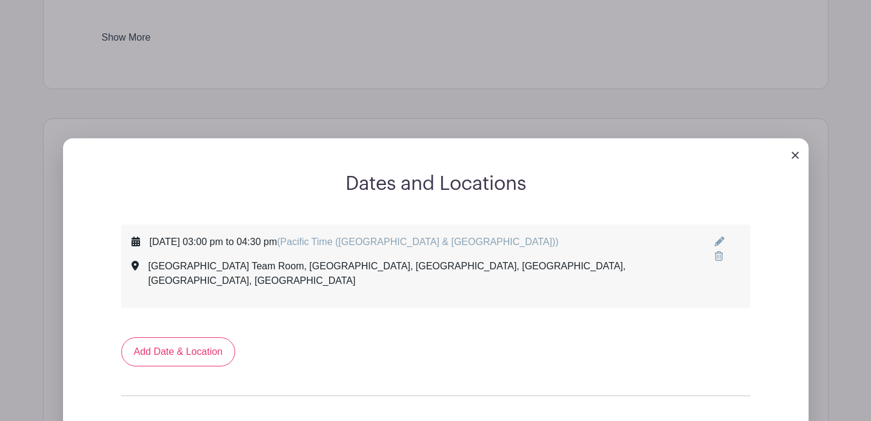
click at [290, 241] on div "Friday, October 17, 2025 at 03:00 pm to 04:30 pm (Pacific Time (US & Canada))" at bounding box center [354, 242] width 409 height 15
click at [717, 244] on icon at bounding box center [720, 242] width 10 height 10
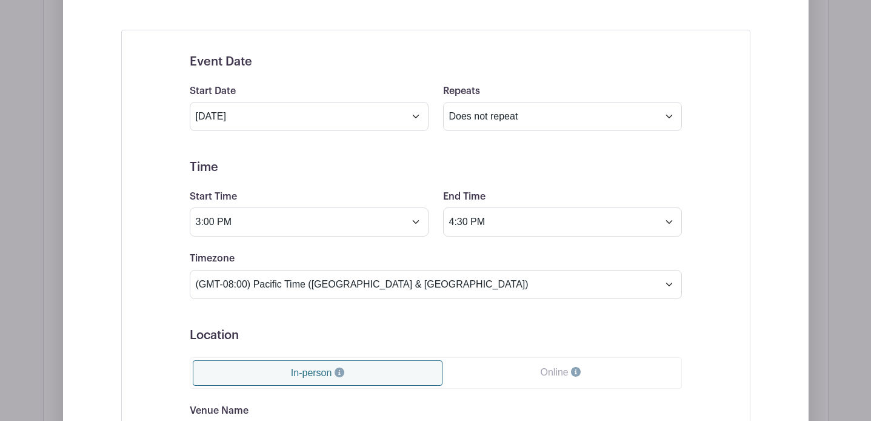
scroll to position [1015, 0]
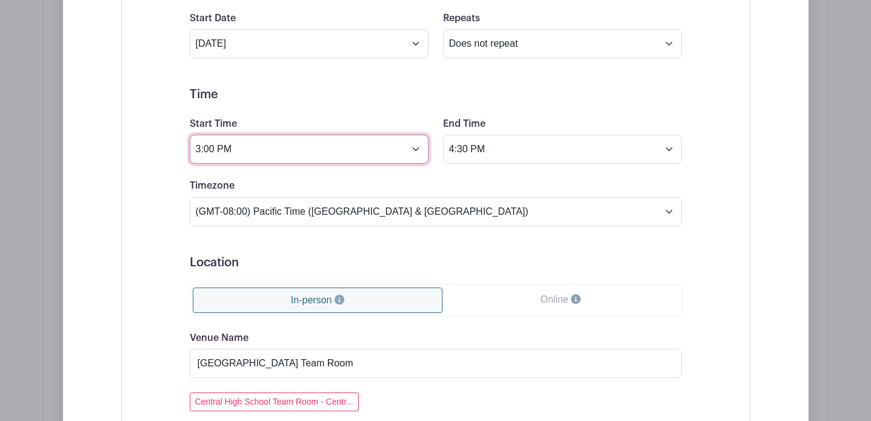
click at [306, 153] on input "3:00 PM" at bounding box center [309, 149] width 239 height 29
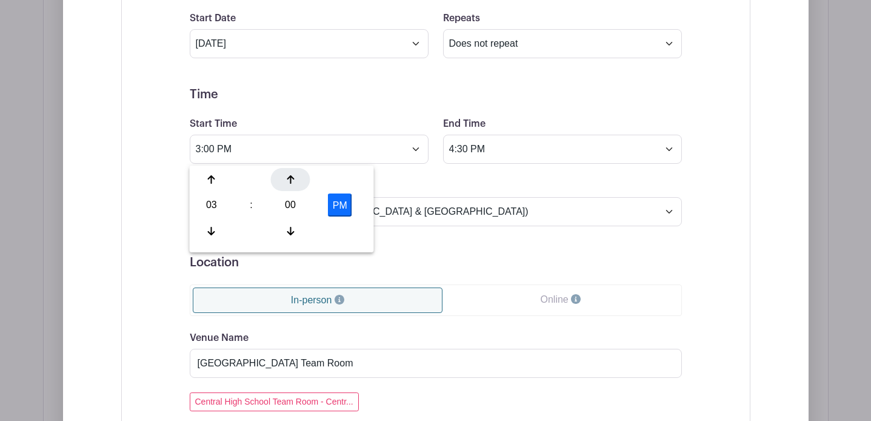
click at [294, 176] on icon at bounding box center [290, 180] width 7 height 10
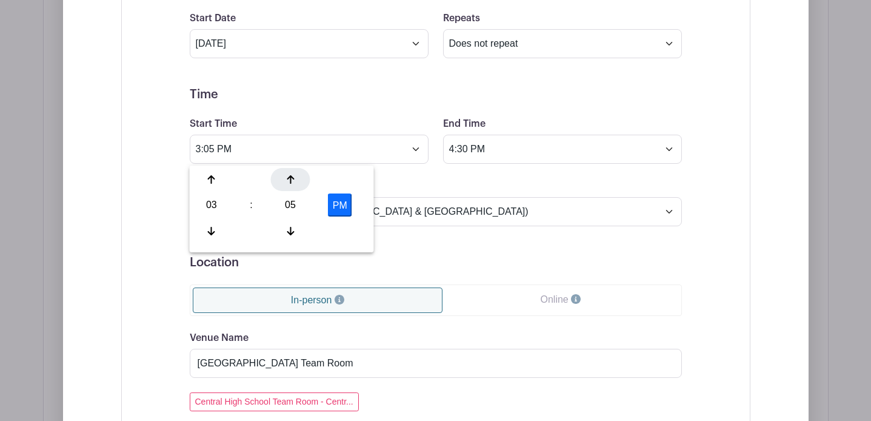
click at [294, 176] on icon at bounding box center [290, 180] width 7 height 10
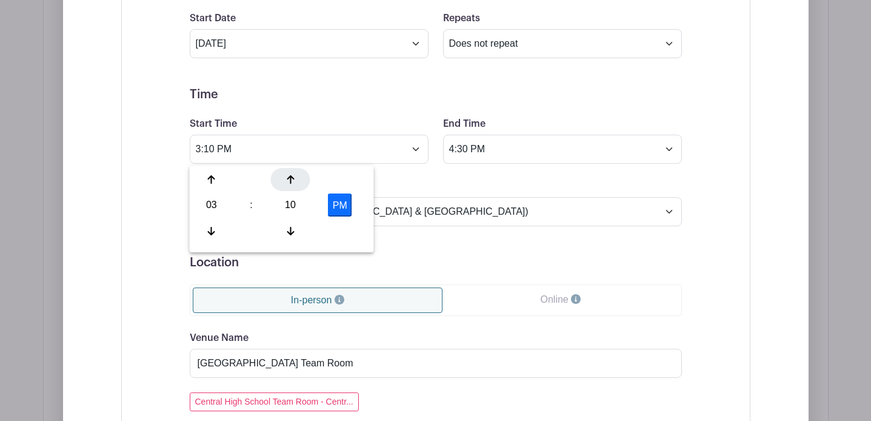
click at [294, 176] on icon at bounding box center [290, 180] width 7 height 10
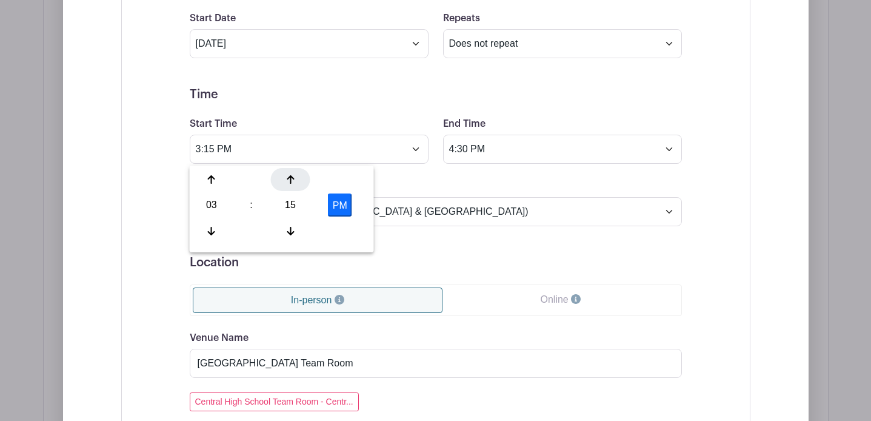
click at [294, 176] on icon at bounding box center [290, 180] width 7 height 10
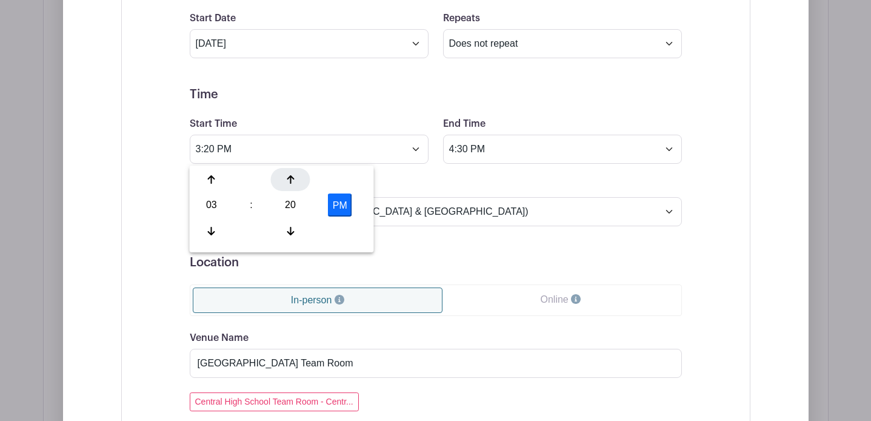
click at [294, 176] on icon at bounding box center [290, 180] width 7 height 10
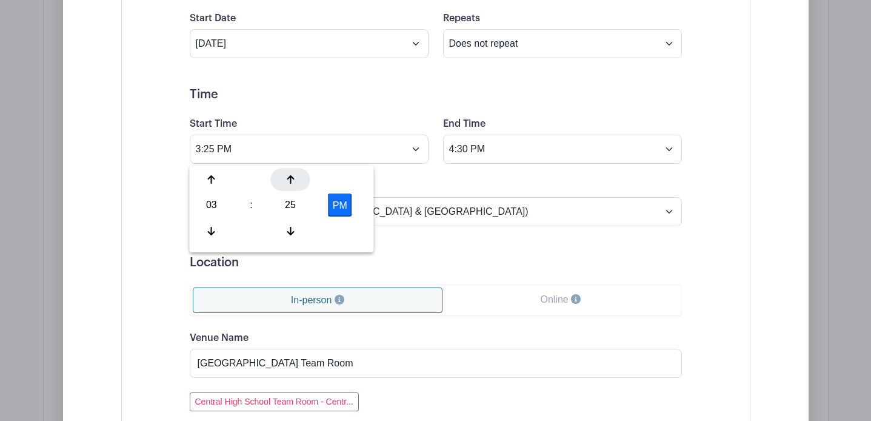
click at [294, 176] on icon at bounding box center [290, 180] width 7 height 10
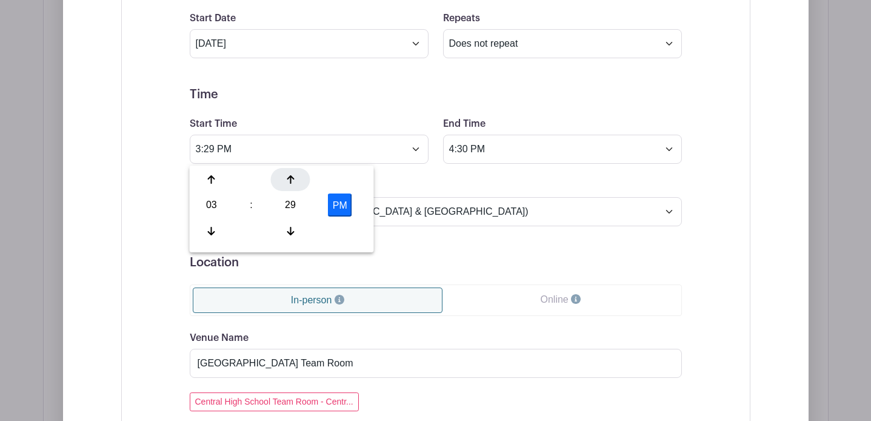
type input "3:30 PM"
click at [478, 269] on h5 "Location" at bounding box center [436, 262] width 492 height 15
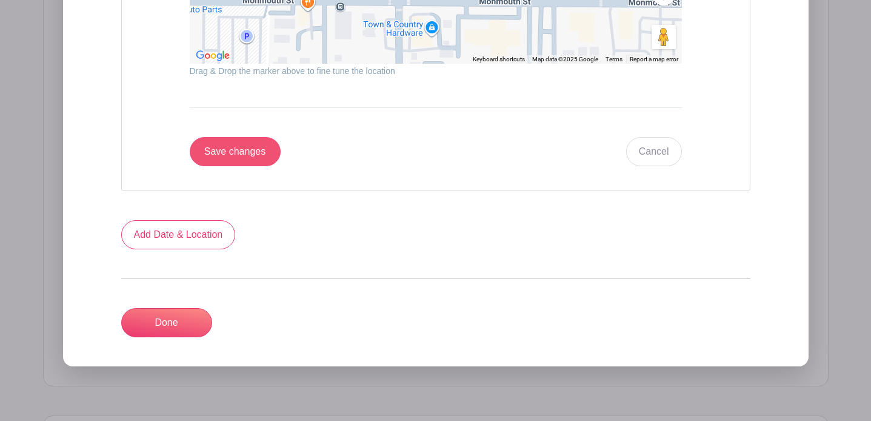
click at [271, 154] on input "Save changes" at bounding box center [235, 151] width 91 height 29
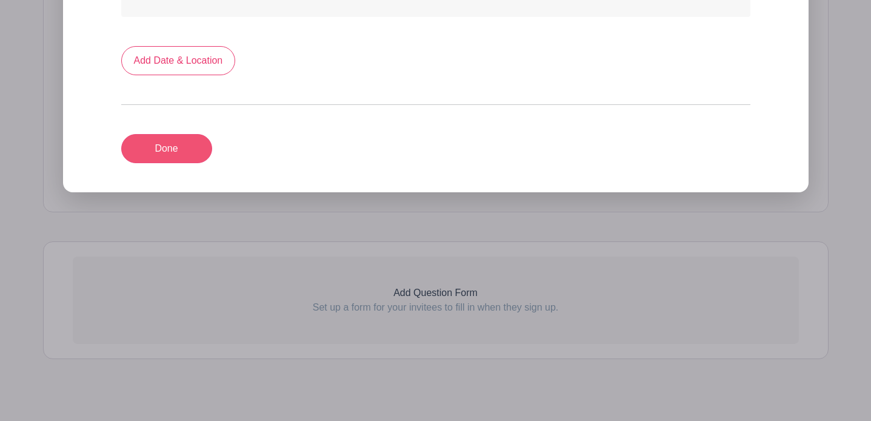
click at [165, 139] on link "Done" at bounding box center [166, 148] width 91 height 29
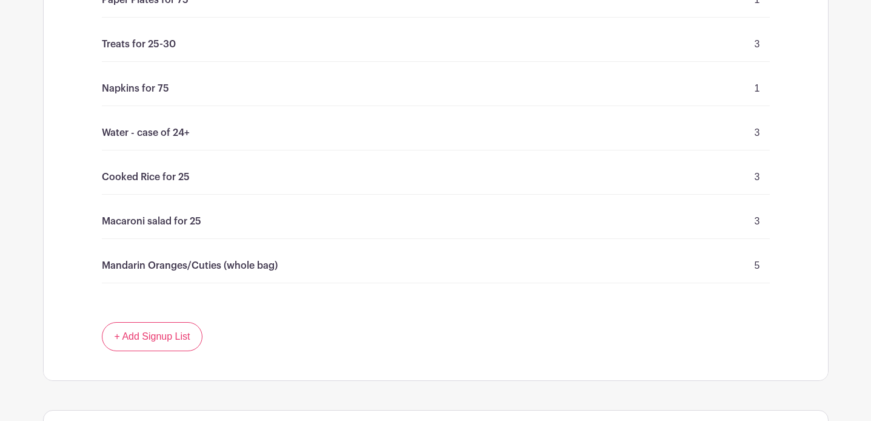
scroll to position [1050, 0]
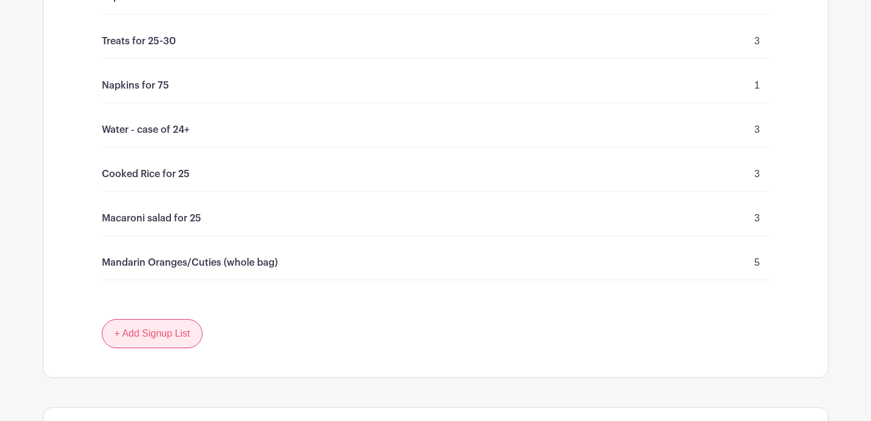
click at [184, 319] on link "+ Add Signup List" at bounding box center [152, 333] width 101 height 29
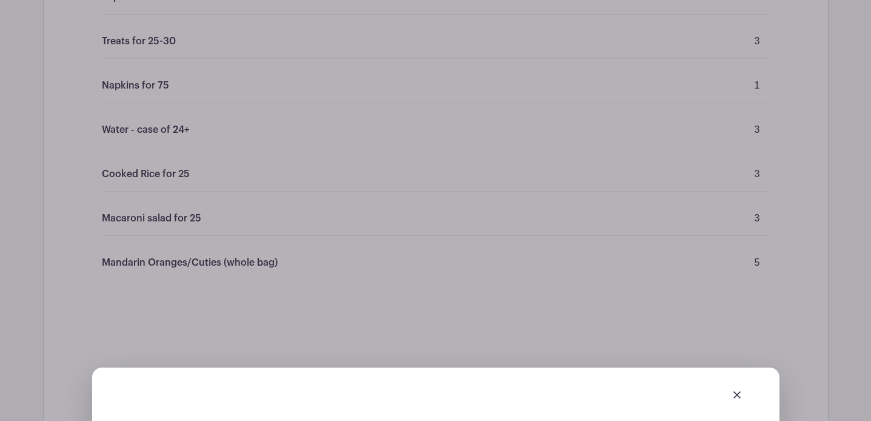
click at [739, 391] on img at bounding box center [737, 394] width 7 height 7
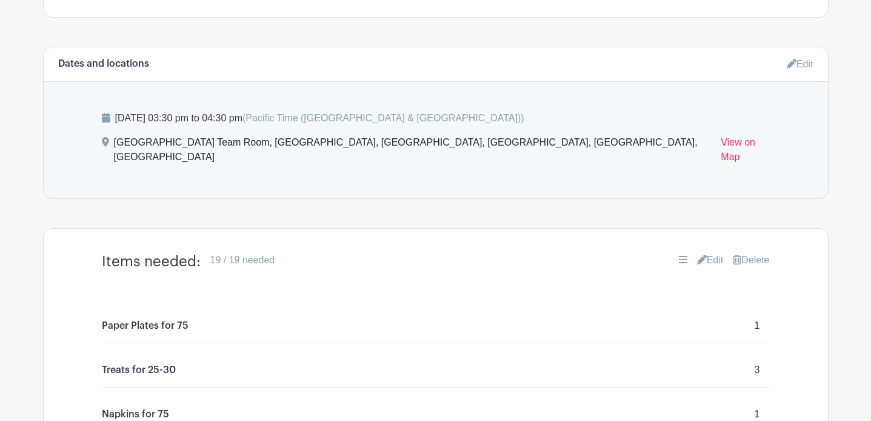
scroll to position [716, 0]
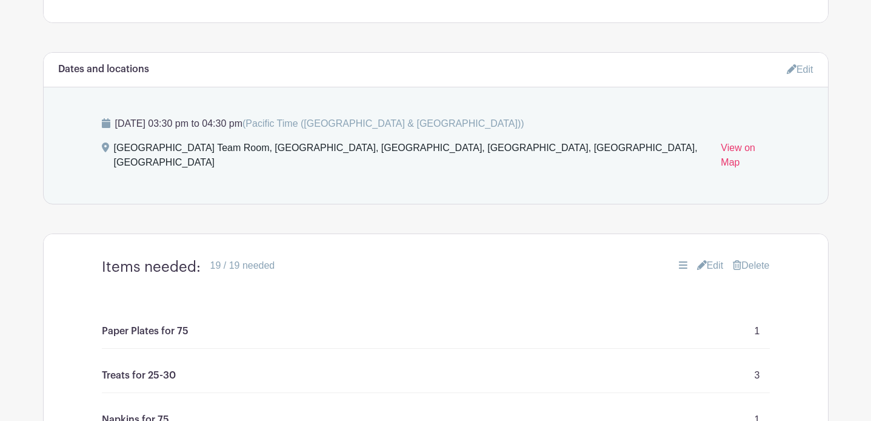
click at [712, 258] on link "Edit" at bounding box center [710, 265] width 27 height 15
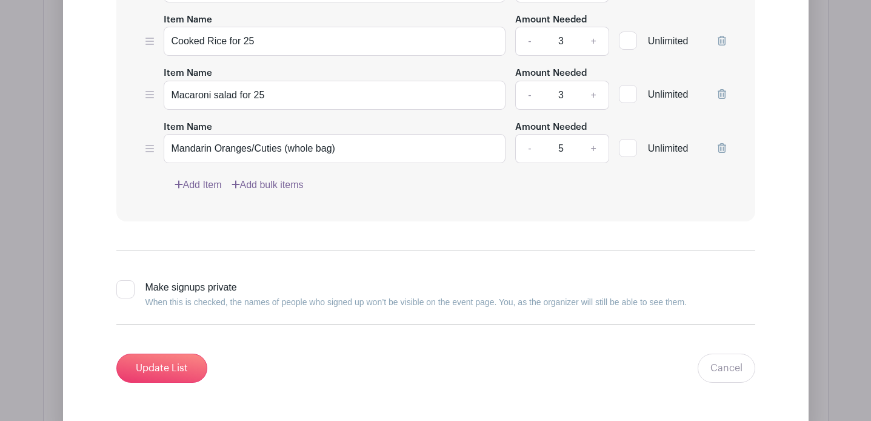
scroll to position [1461, 0]
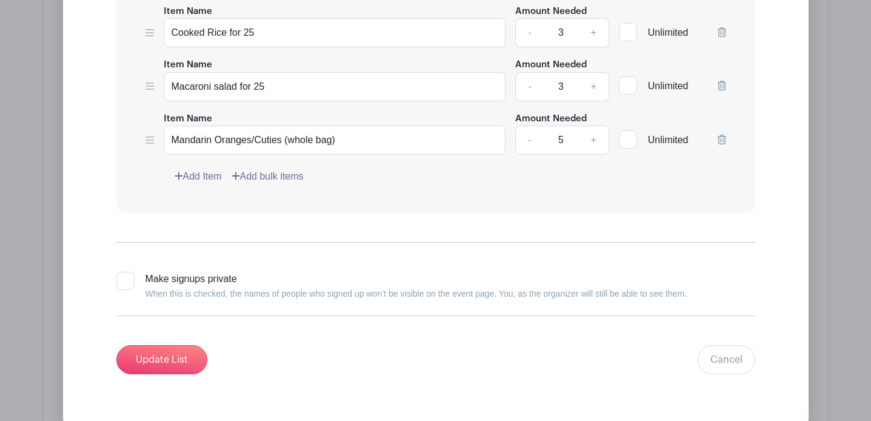
click at [210, 169] on link "Add Item" at bounding box center [198, 176] width 47 height 15
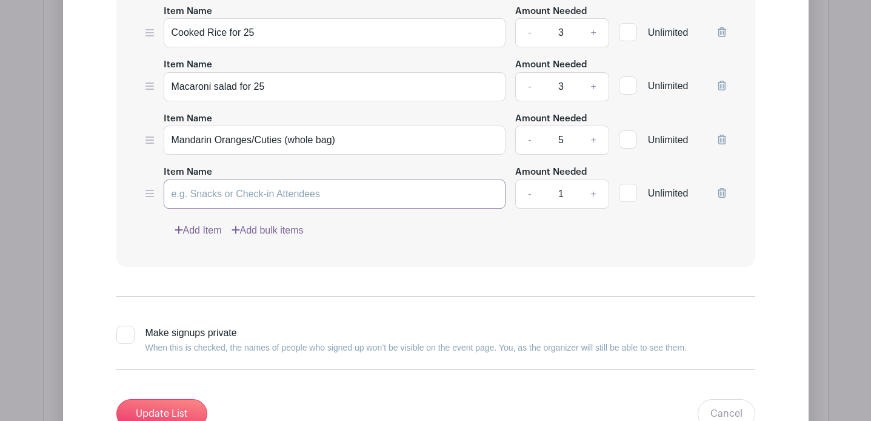
click at [283, 188] on input "Item Name" at bounding box center [335, 194] width 343 height 29
type input "Plastic Forks x 25"
click at [593, 184] on link "+" at bounding box center [594, 194] width 30 height 29
type input "2"
click at [263, 183] on input "Plastic Forks x 25" at bounding box center [335, 194] width 343 height 29
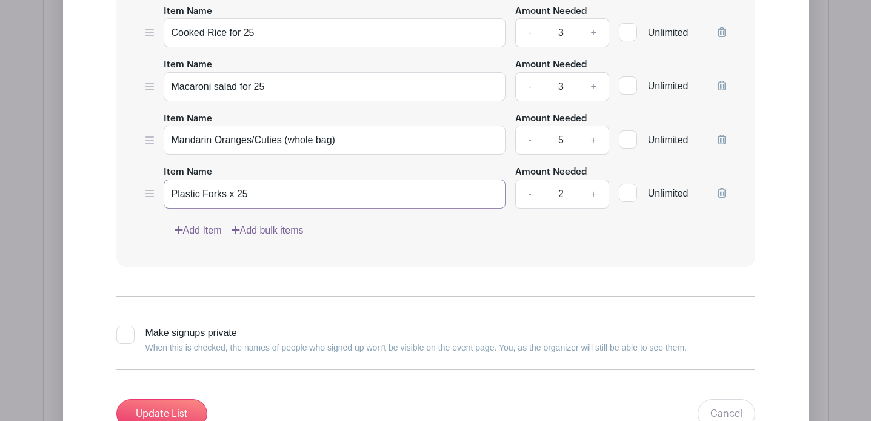
click at [263, 183] on input "Plastic Forks x 25" at bounding box center [335, 194] width 343 height 29
type input "Plastic Forks x 50"
click at [598, 183] on link "+" at bounding box center [594, 194] width 30 height 29
click at [531, 186] on link "-" at bounding box center [529, 194] width 28 height 29
type input "2"
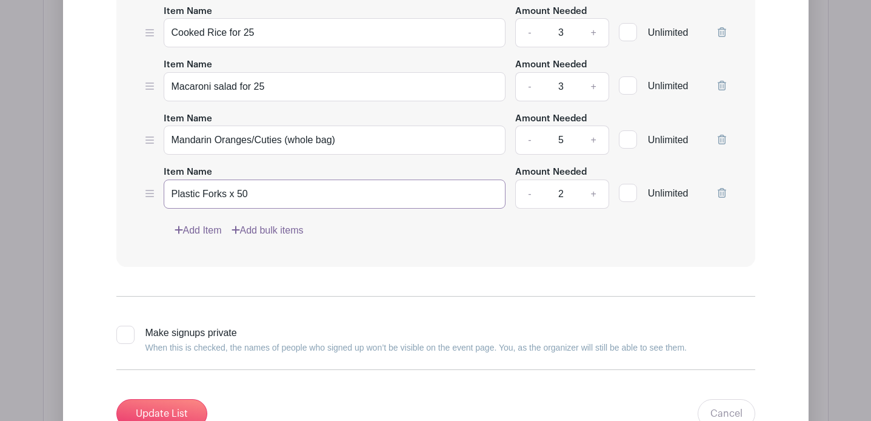
drag, startPoint x: 239, startPoint y: 184, endPoint x: 261, endPoint y: 183, distance: 21.8
click at [261, 183] on input "Plastic Forks x 50" at bounding box center [335, 194] width 343 height 29
type input "Plastic Forks x 75"
click at [534, 183] on link "-" at bounding box center [529, 194] width 28 height 29
type input "1"
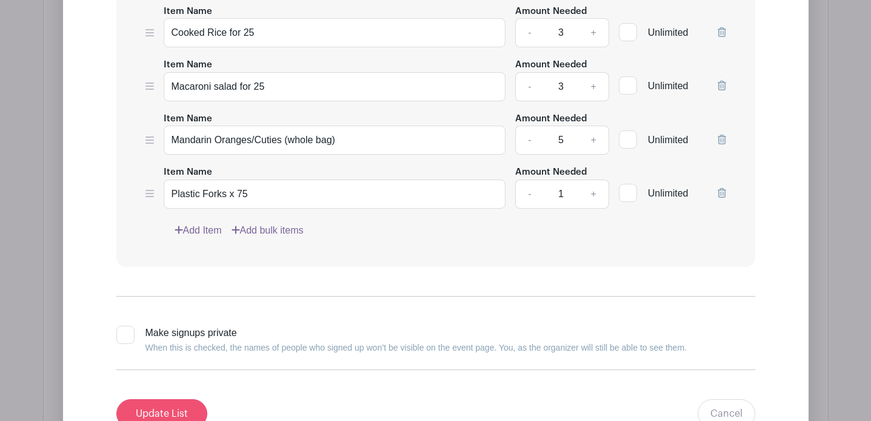
click at [183, 404] on input "Update List" at bounding box center [161, 413] width 91 height 29
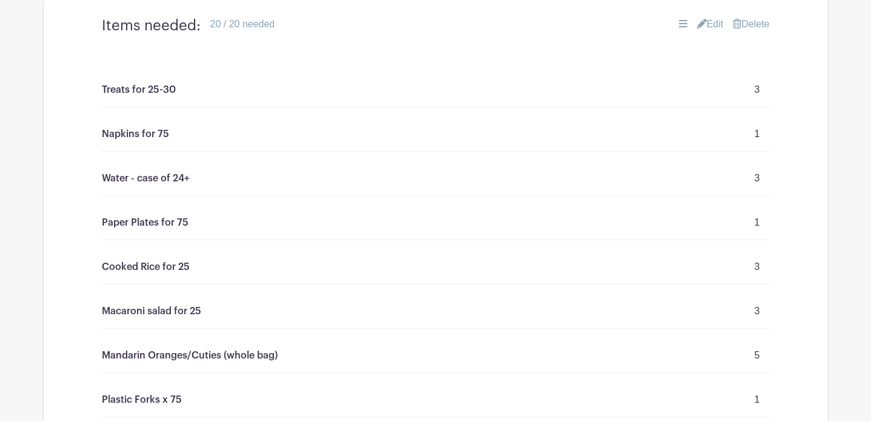
scroll to position [890, 0]
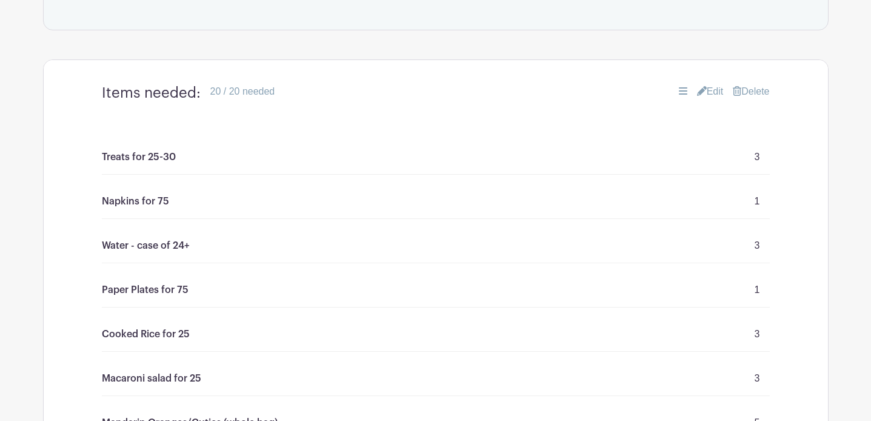
click at [702, 84] on link "Edit" at bounding box center [710, 91] width 27 height 15
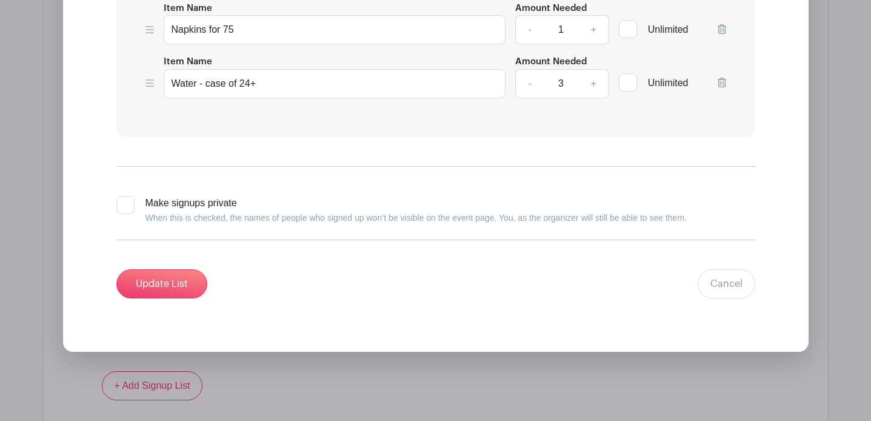
scroll to position [1622, 0]
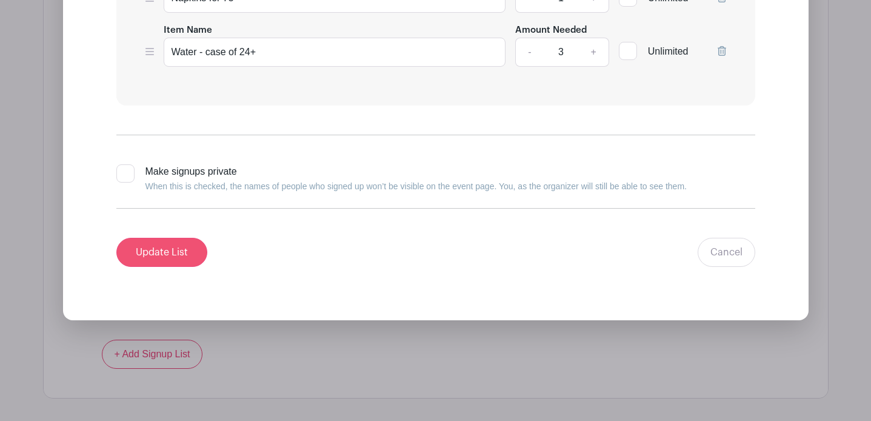
click at [191, 241] on input "Update List" at bounding box center [161, 252] width 91 height 29
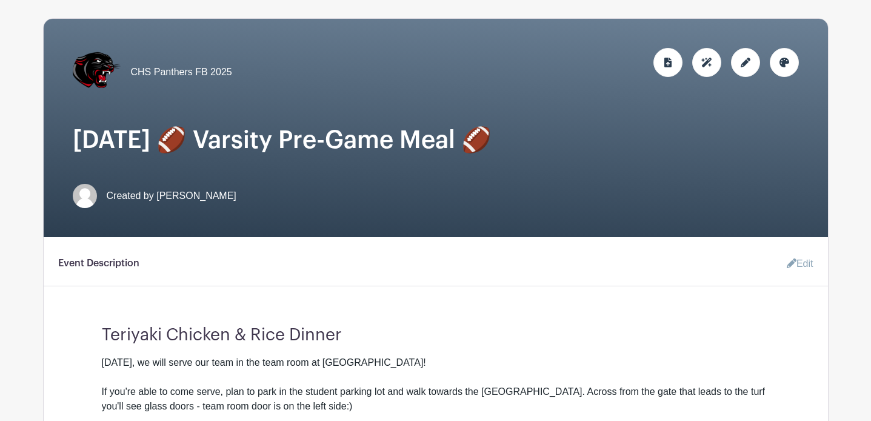
scroll to position [57, 0]
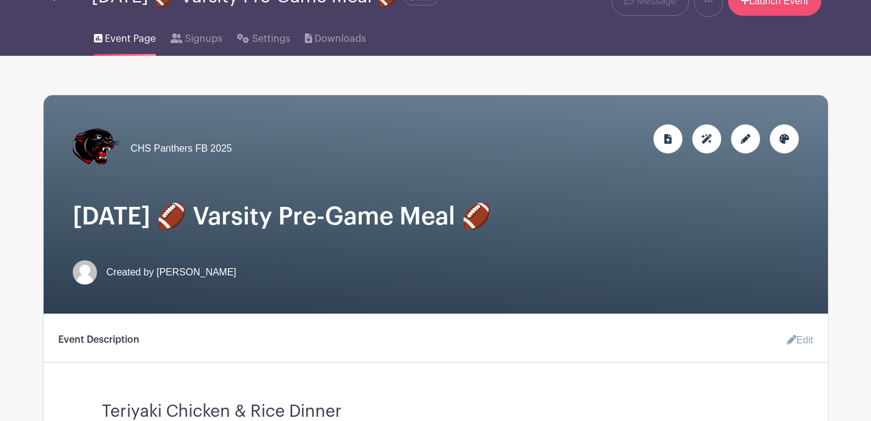
click at [805, 9] on link "Launch Event" at bounding box center [774, 1] width 93 height 29
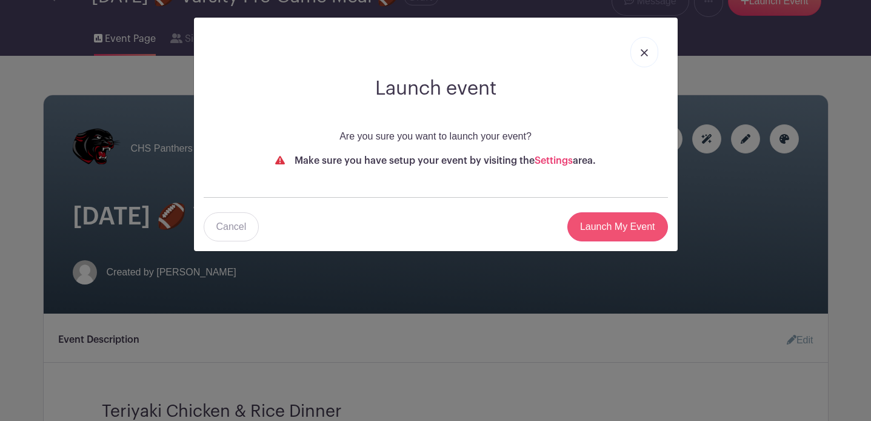
click at [617, 226] on input "Launch My Event" at bounding box center [618, 226] width 101 height 29
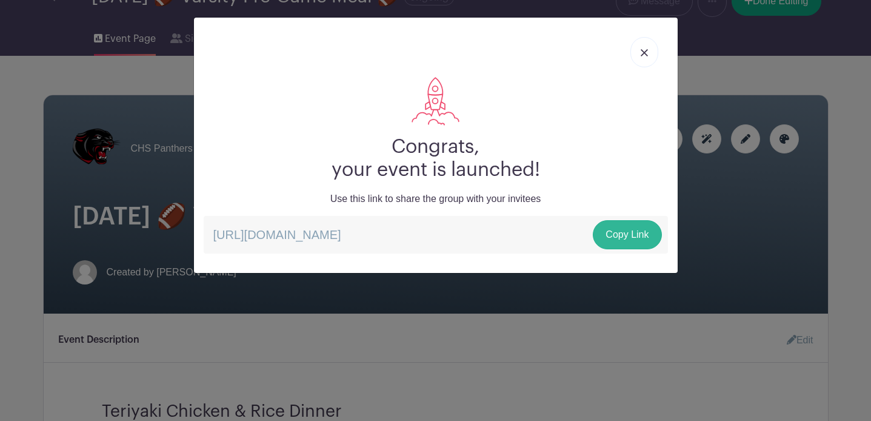
click at [622, 236] on link "Copy Link" at bounding box center [627, 234] width 69 height 29
click at [648, 54] on img at bounding box center [644, 52] width 7 height 7
